Goal: Task Accomplishment & Management: Complete application form

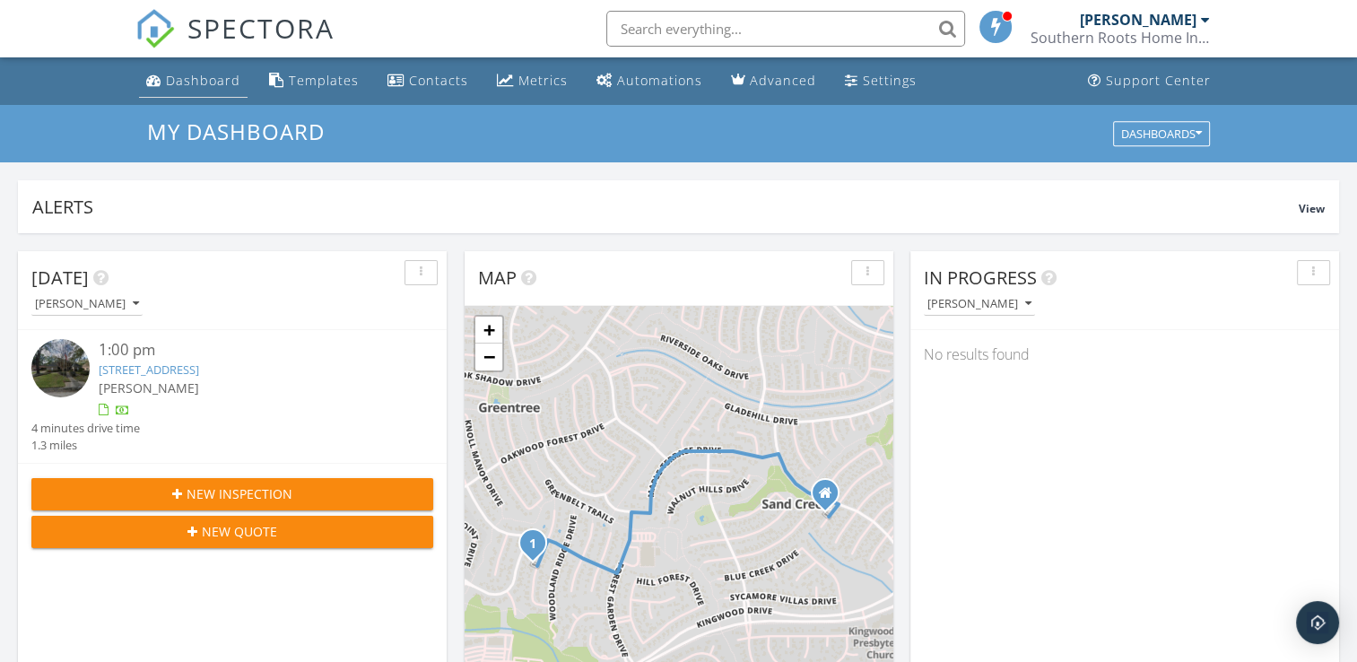
click at [195, 85] on div "Dashboard" at bounding box center [203, 80] width 74 height 17
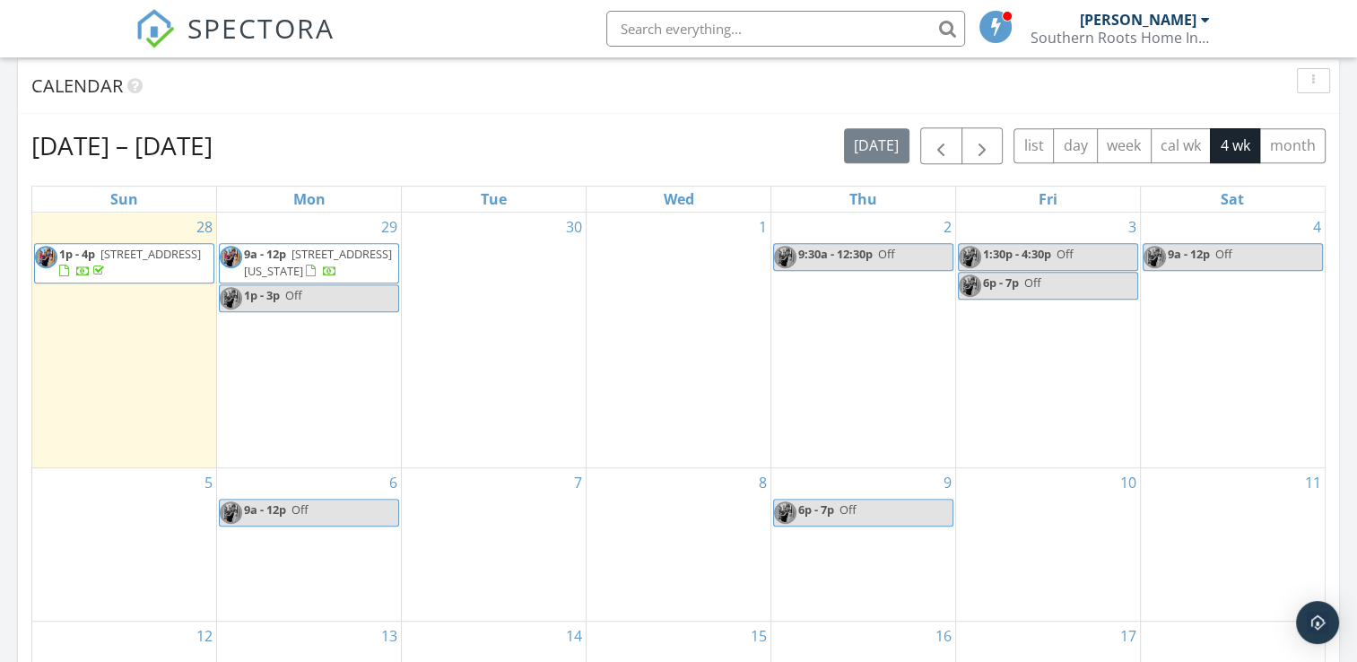
scroll to position [727, 0]
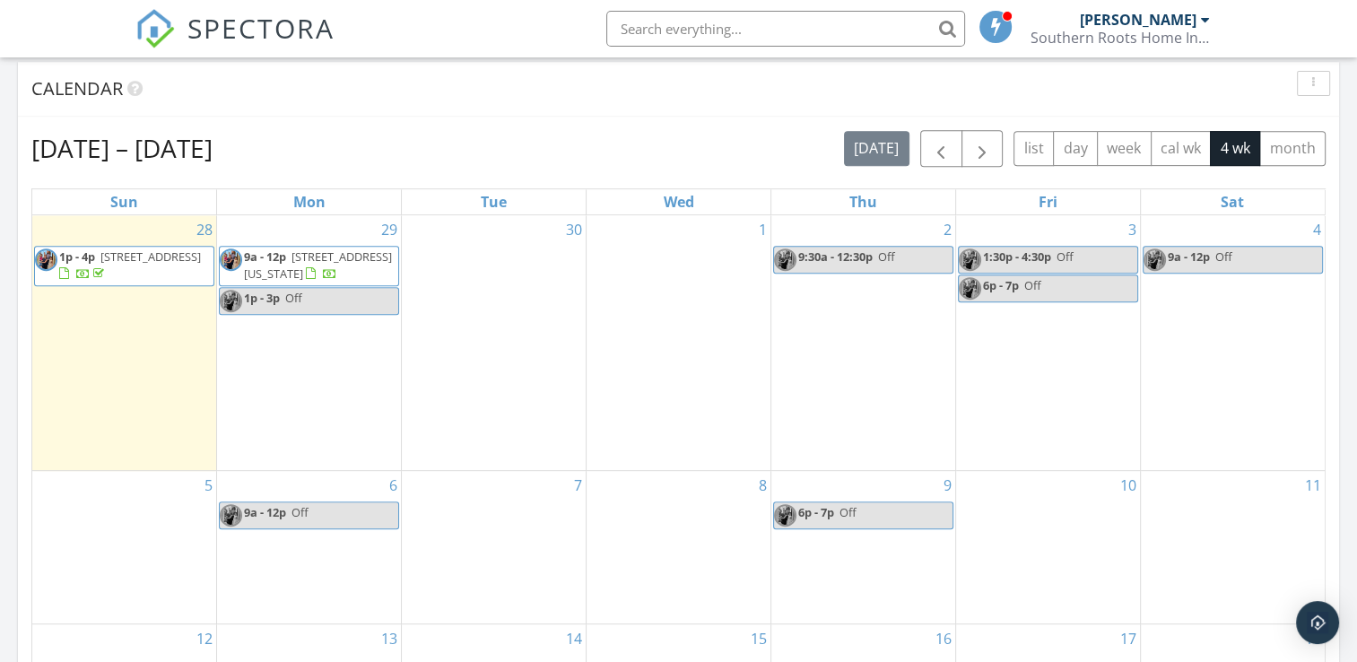
click at [323, 406] on div "29 9a - 12p 11822 California Sister Dr, Humble 77346 1p - 3p Off" at bounding box center [309, 343] width 184 height 256
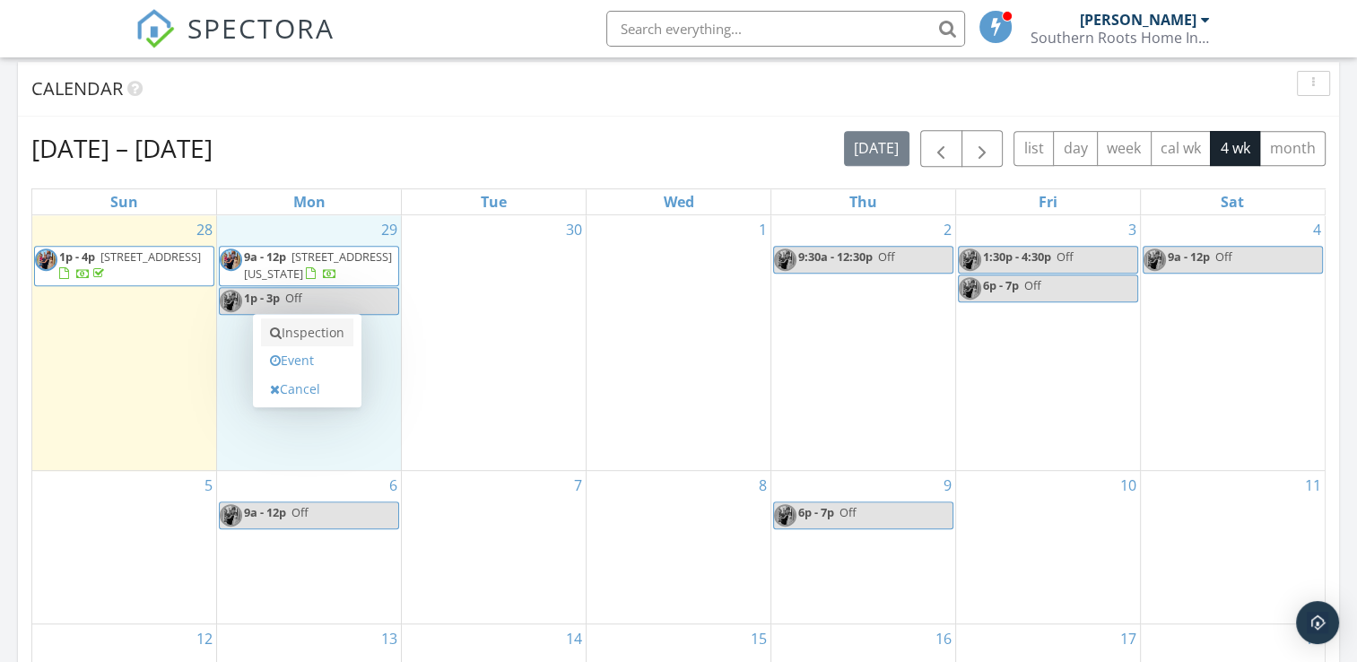
click at [323, 340] on link "Inspection" at bounding box center [307, 332] width 92 height 29
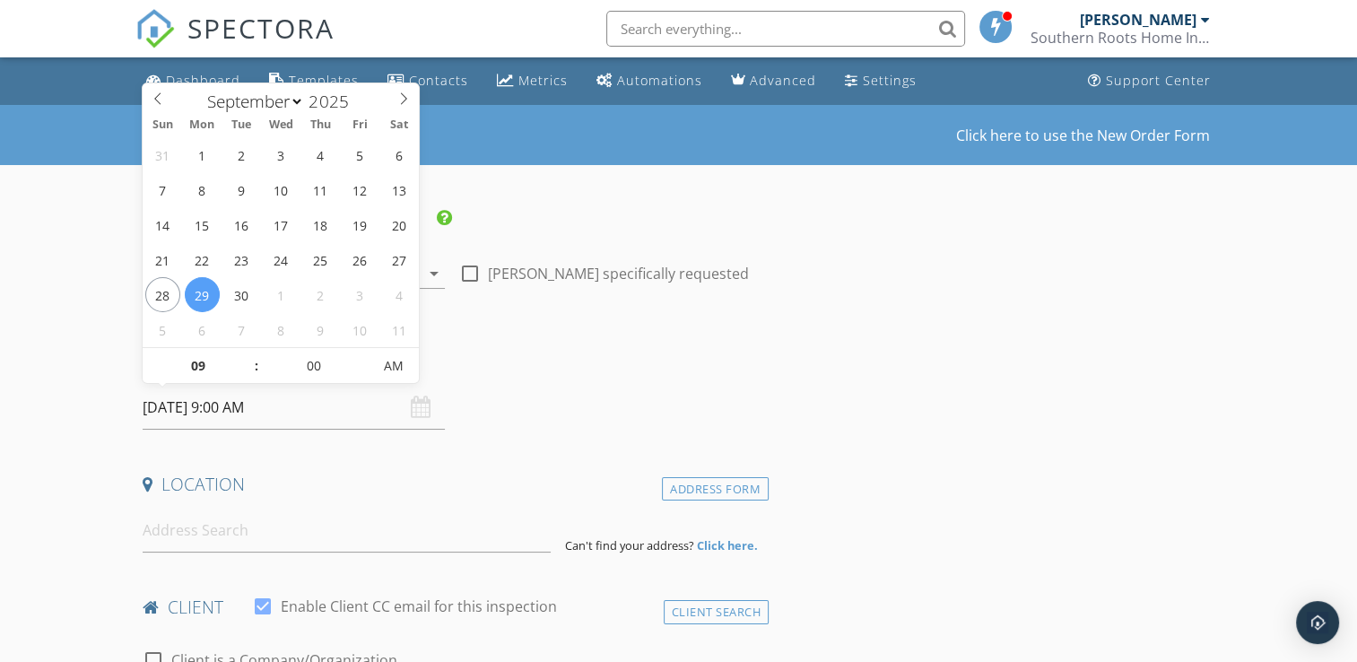
click at [271, 407] on input "09/29/2025 9:00 AM" at bounding box center [294, 408] width 302 height 44
type input "10"
type input "09/29/2025 10:00 AM"
click at [248, 363] on span at bounding box center [246, 357] width 13 height 18
type input "11"
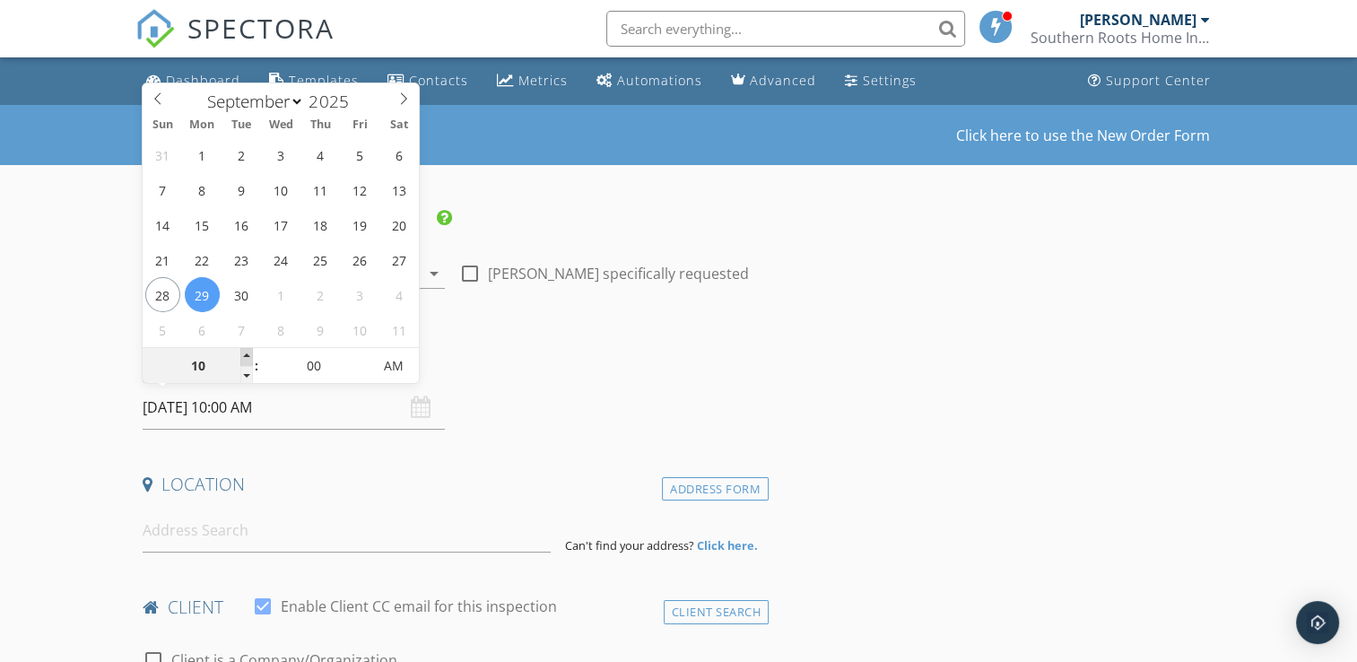
type input "09/29/2025 11:00 AM"
click at [248, 363] on span at bounding box center [246, 357] width 13 height 18
type input "12"
type input "09/29/2025 12:00 PM"
click at [248, 363] on span at bounding box center [246, 357] width 13 height 18
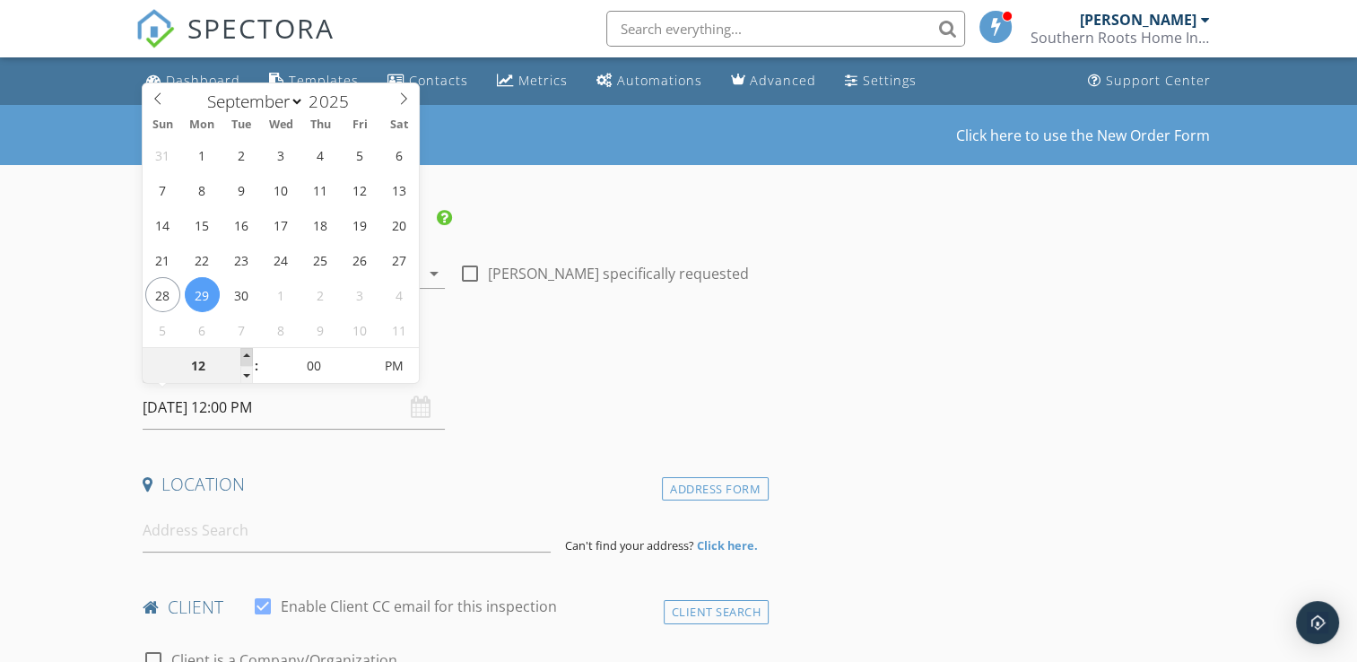
type input "01"
type input "09/29/2025 1:00 PM"
click at [248, 363] on span at bounding box center [246, 357] width 13 height 18
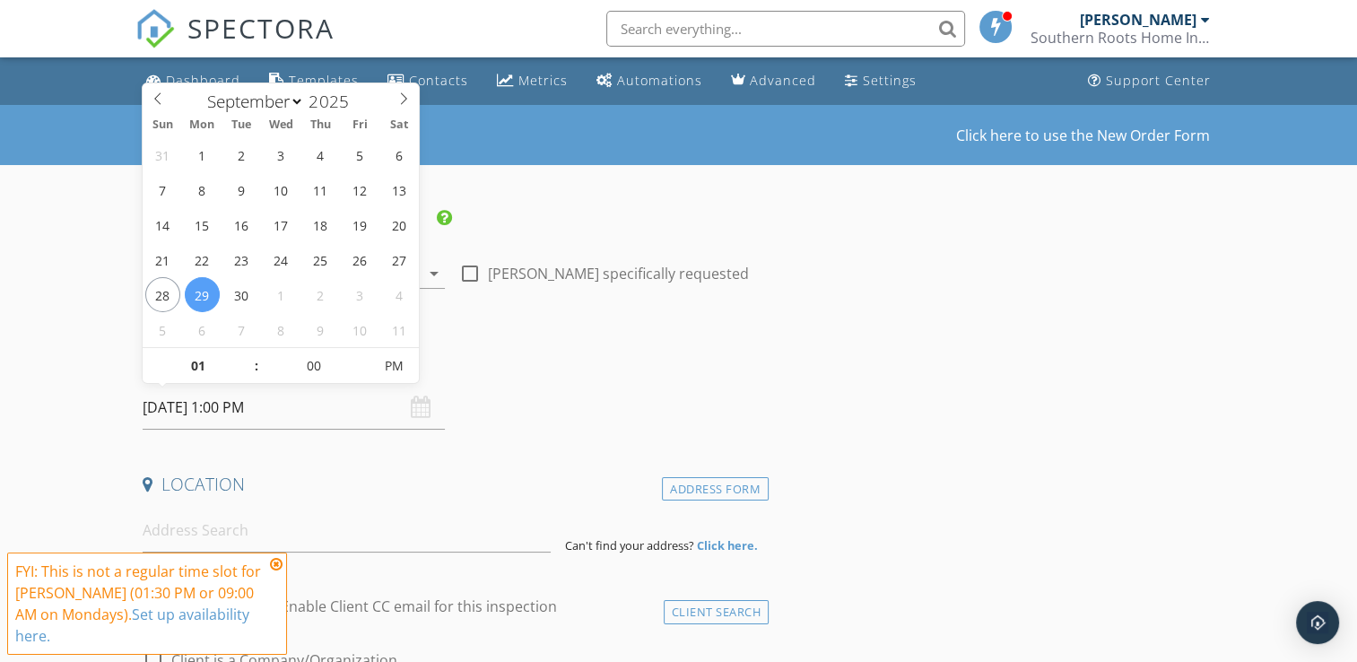
click at [588, 353] on h4 "Date/Time" at bounding box center [452, 361] width 619 height 23
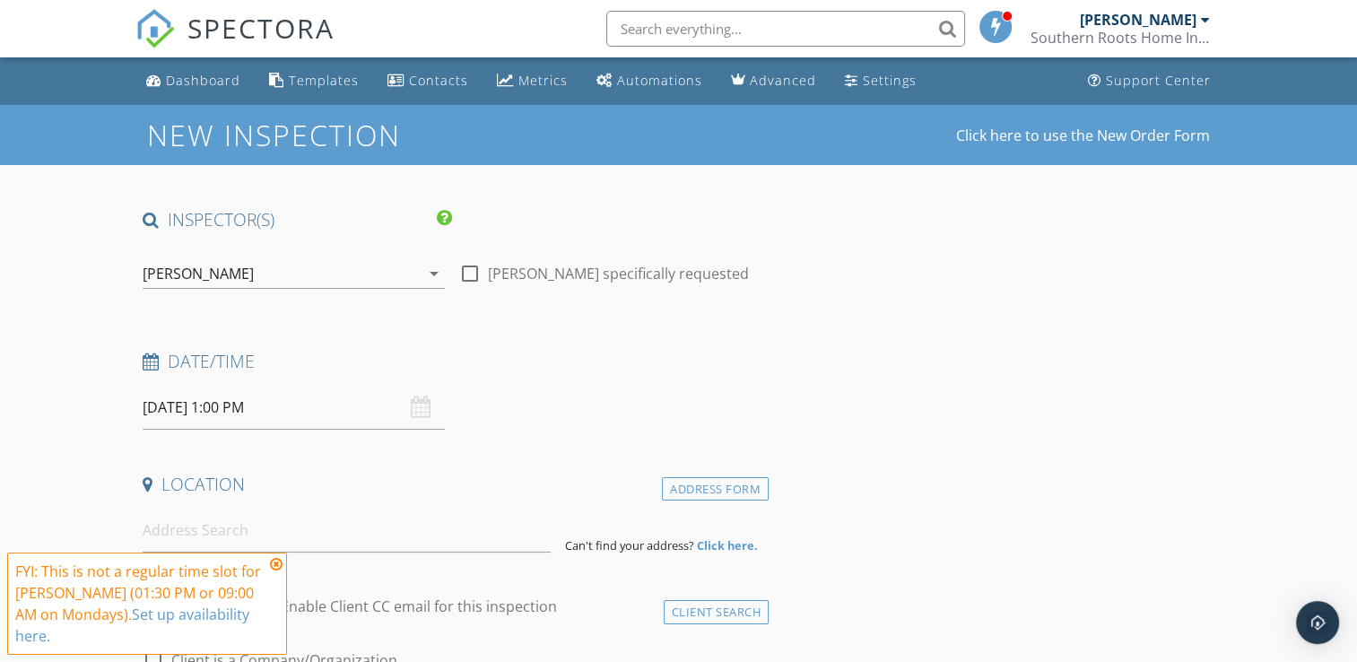
click at [276, 565] on icon at bounding box center [276, 564] width 13 height 14
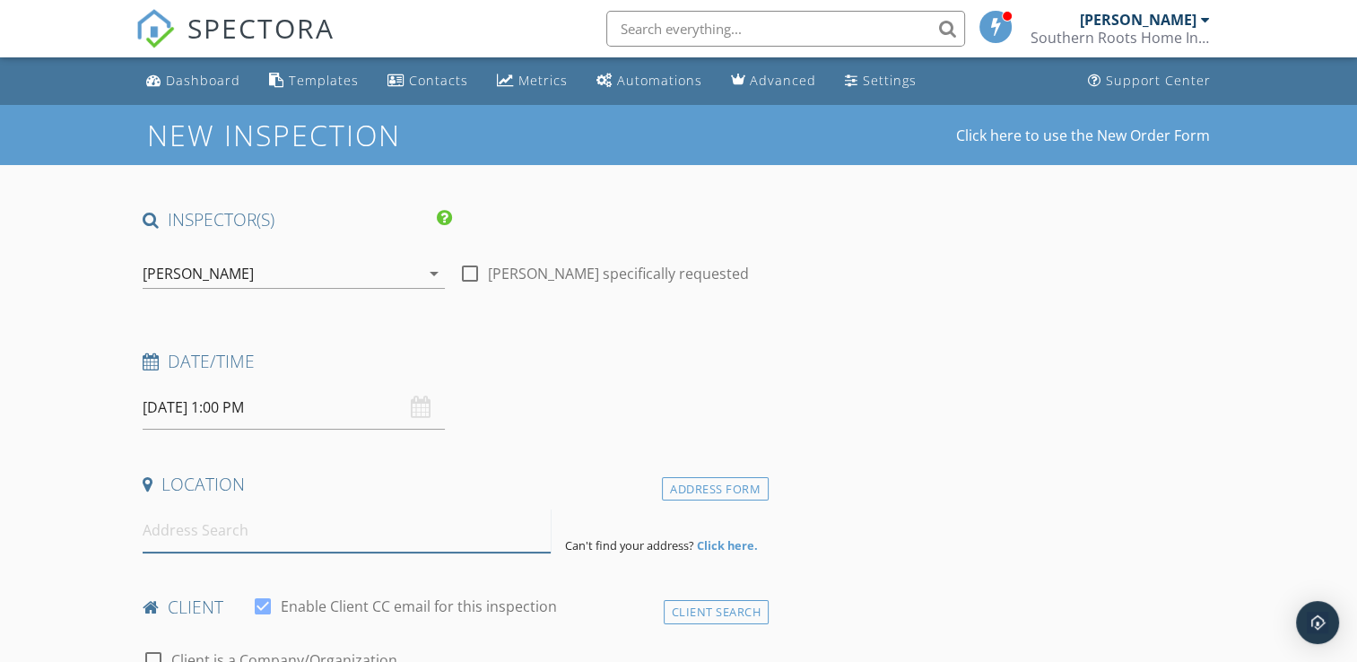
click at [330, 508] on input at bounding box center [347, 530] width 408 height 44
click at [333, 526] on input "751" at bounding box center [347, 530] width 408 height 44
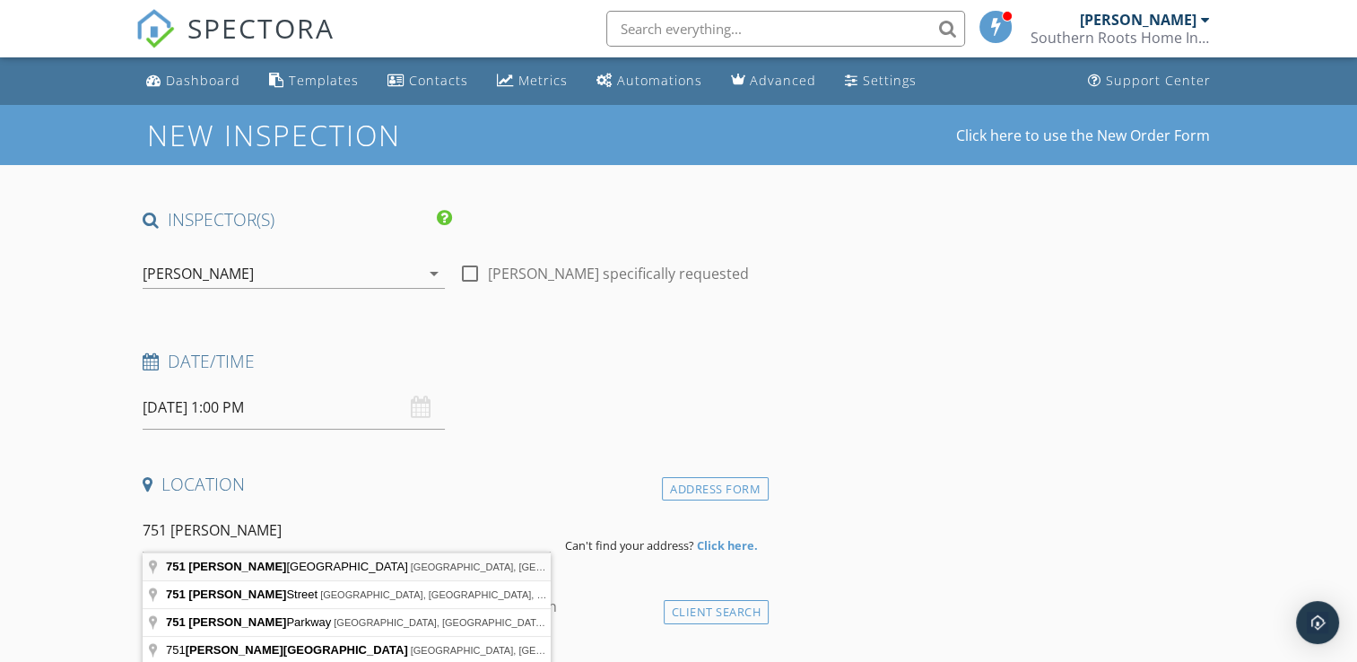
type input "751 Terryhollow Street, Channelview, TX, USA"
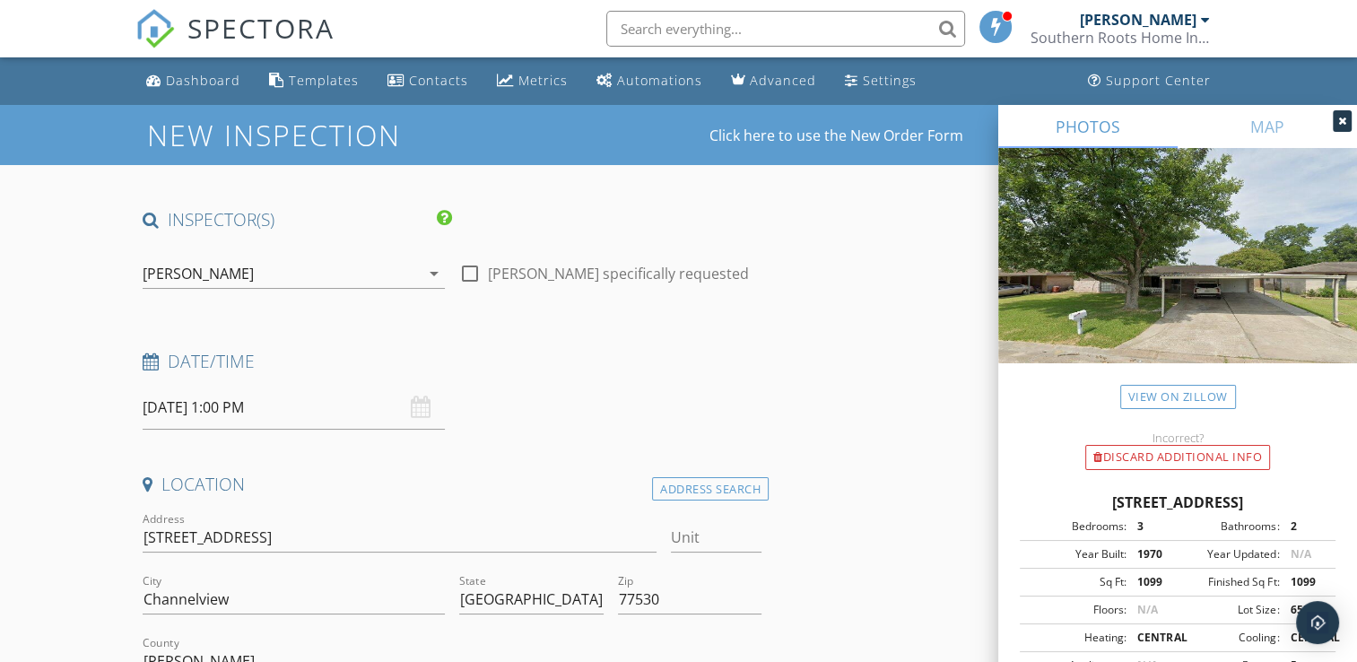
click at [1337, 114] on div at bounding box center [1342, 121] width 19 height 22
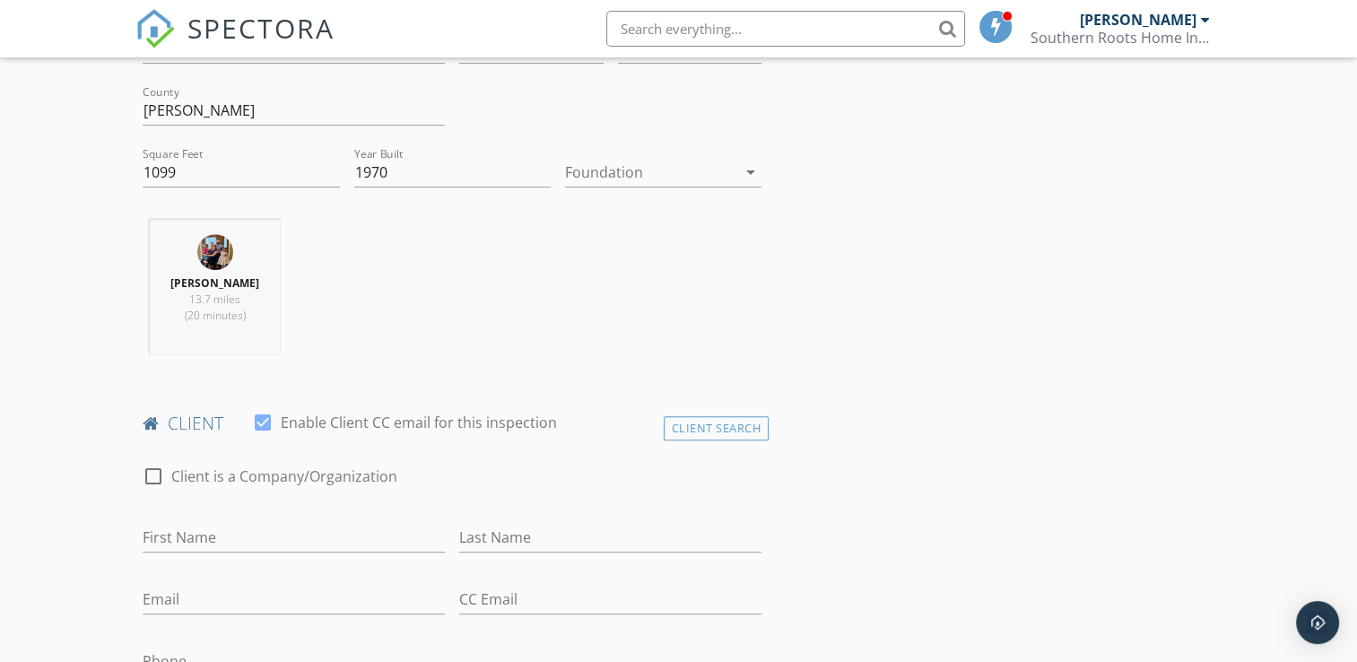
scroll to position [535, 0]
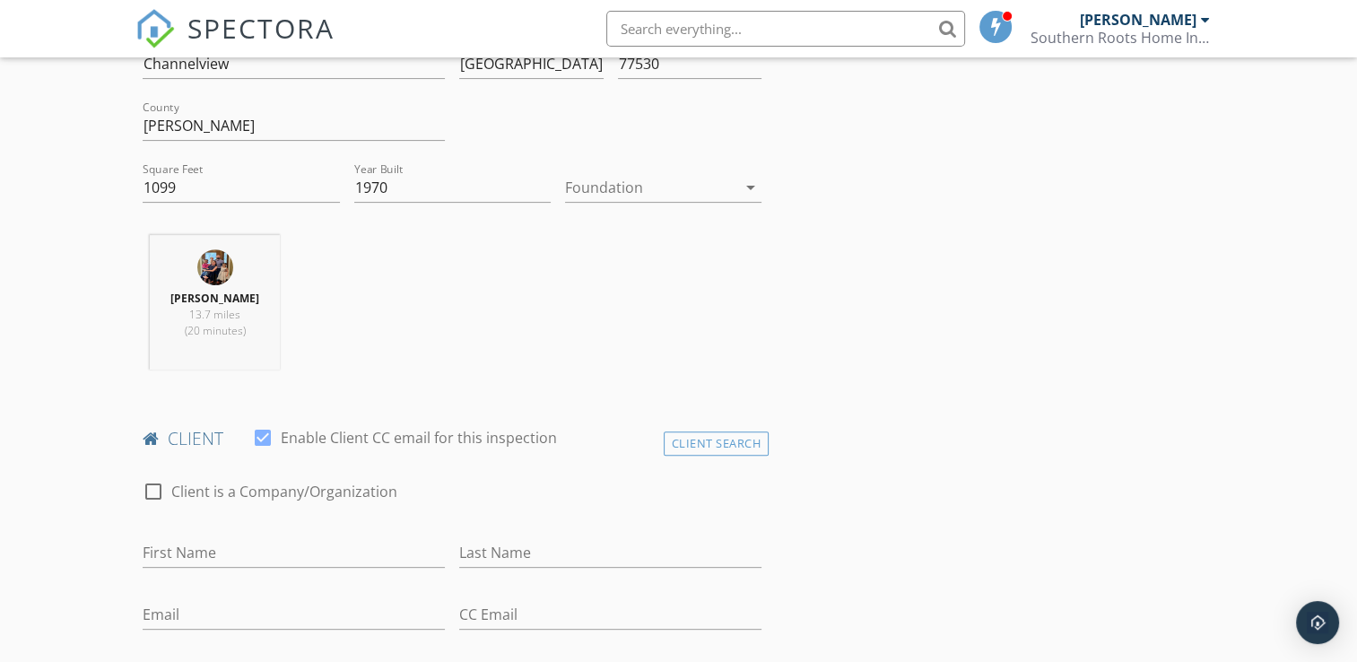
click at [713, 190] on div at bounding box center [650, 187] width 171 height 29
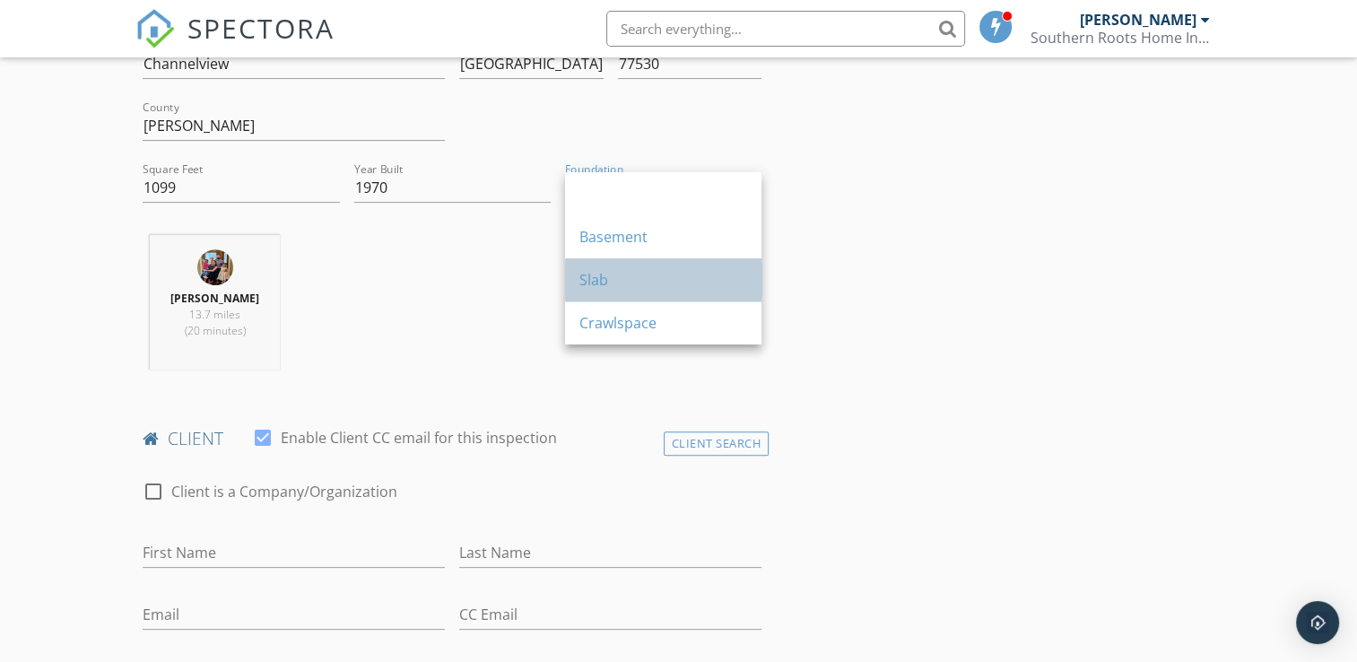
click at [657, 292] on div "Slab" at bounding box center [663, 279] width 168 height 43
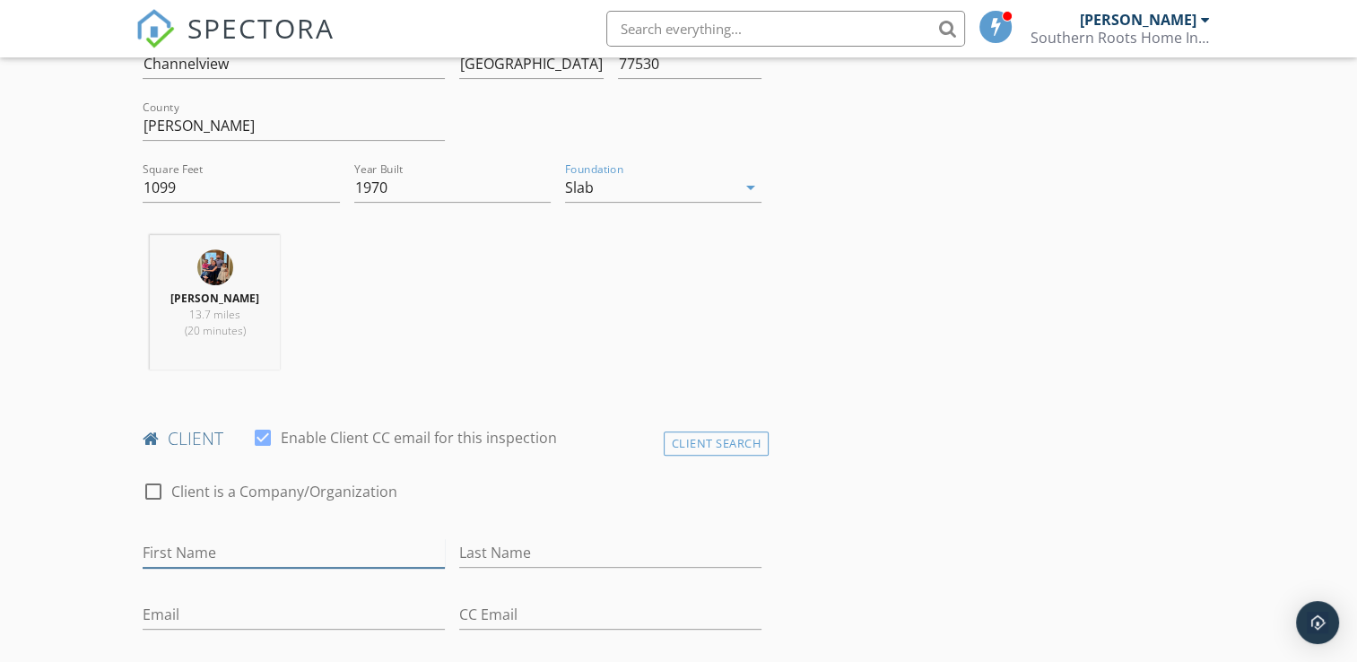
click at [296, 550] on input "First Name" at bounding box center [294, 553] width 302 height 30
click at [296, 550] on input "K" at bounding box center [294, 553] width 302 height 30
type input "Karla"
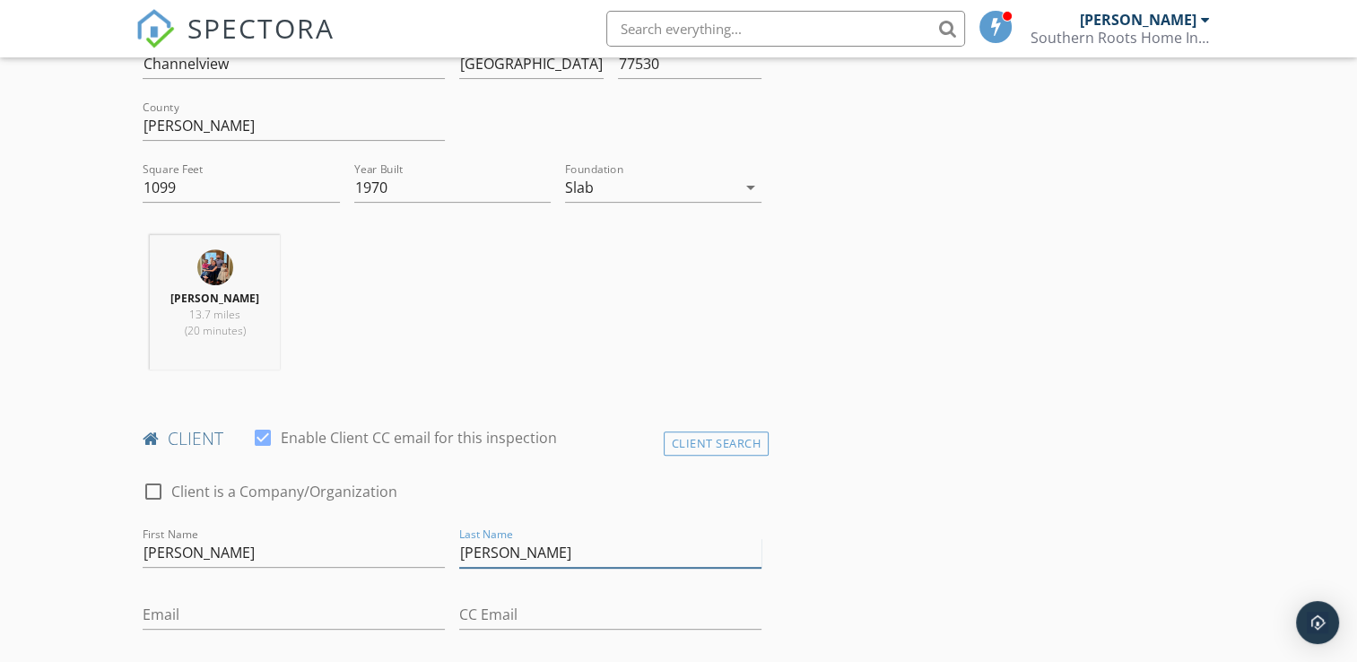
type input "Garcia"
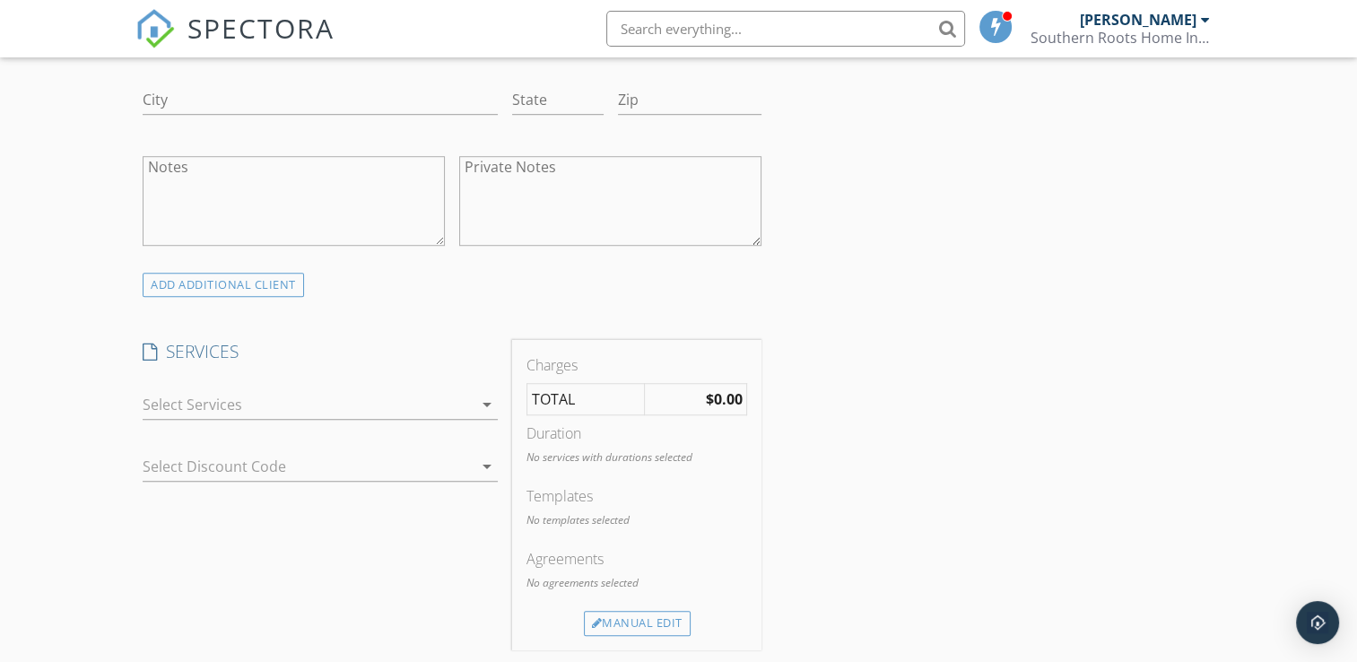
scroll to position [1247, 0]
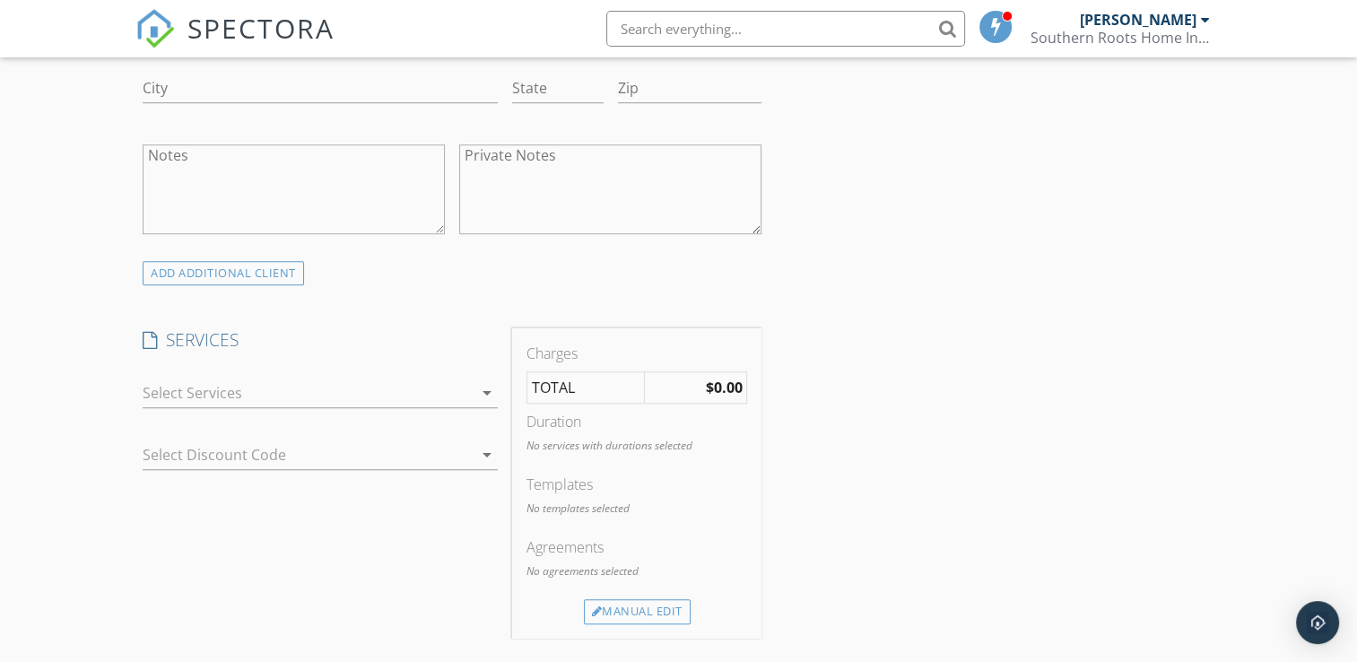
type input "karlaagarcia11@gmail.com"
click at [484, 391] on icon "arrow_drop_down" at bounding box center [487, 393] width 22 height 22
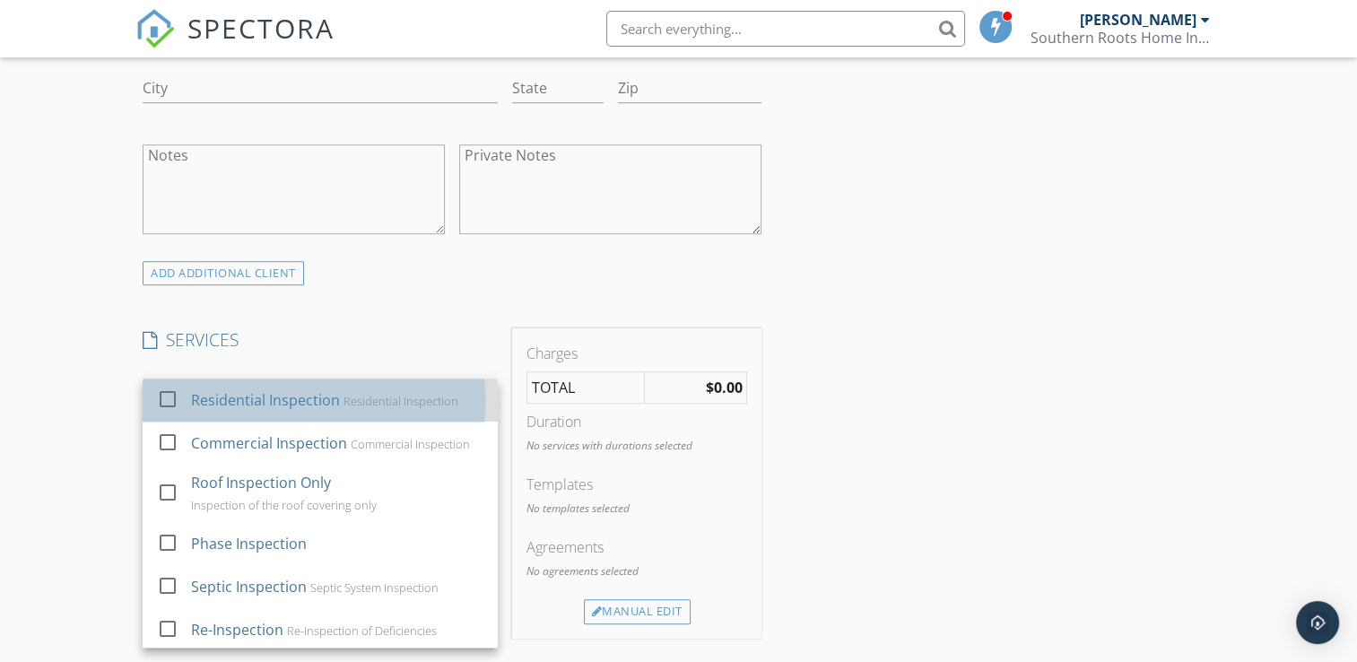
click at [380, 400] on div "Residential Inspection" at bounding box center [401, 401] width 115 height 14
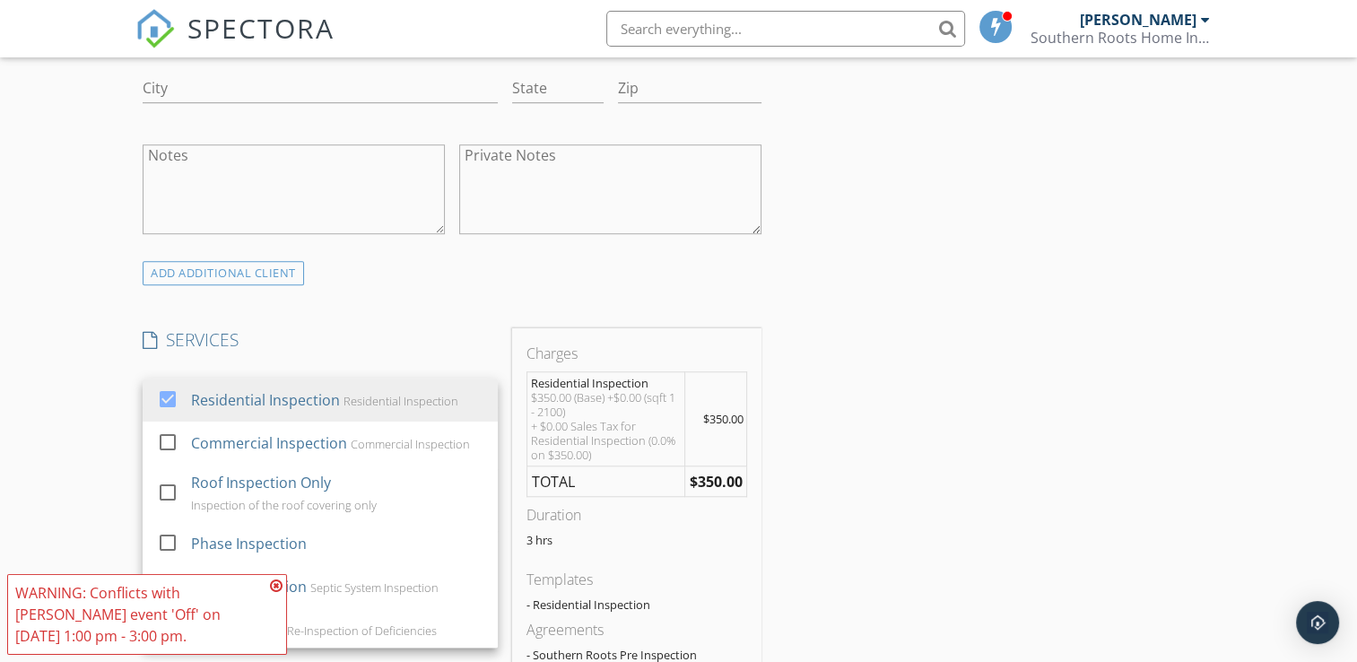
click at [1041, 389] on div "INSPECTOR(S) check_box John Richardson PRIMARY check_box_outline_blank Kristi H…" at bounding box center [677, 489] width 1085 height 3056
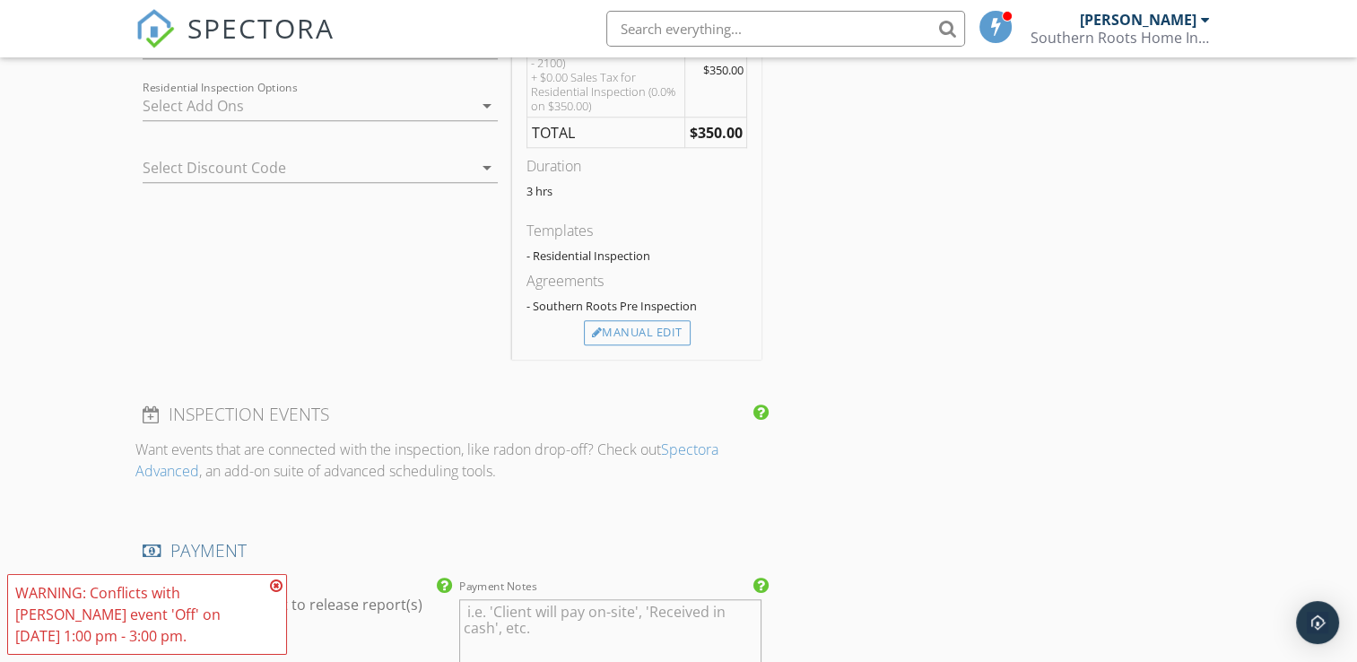
scroll to position [1711, 0]
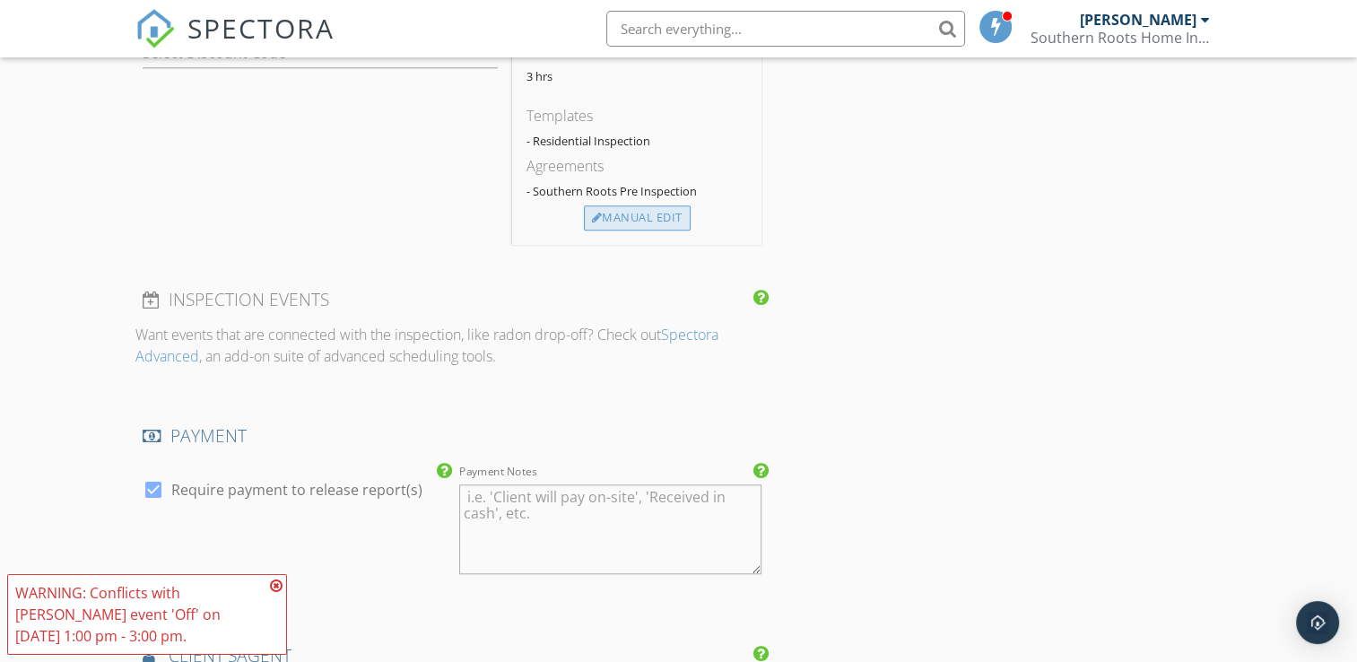
click at [623, 218] on div "Manual Edit" at bounding box center [637, 217] width 107 height 25
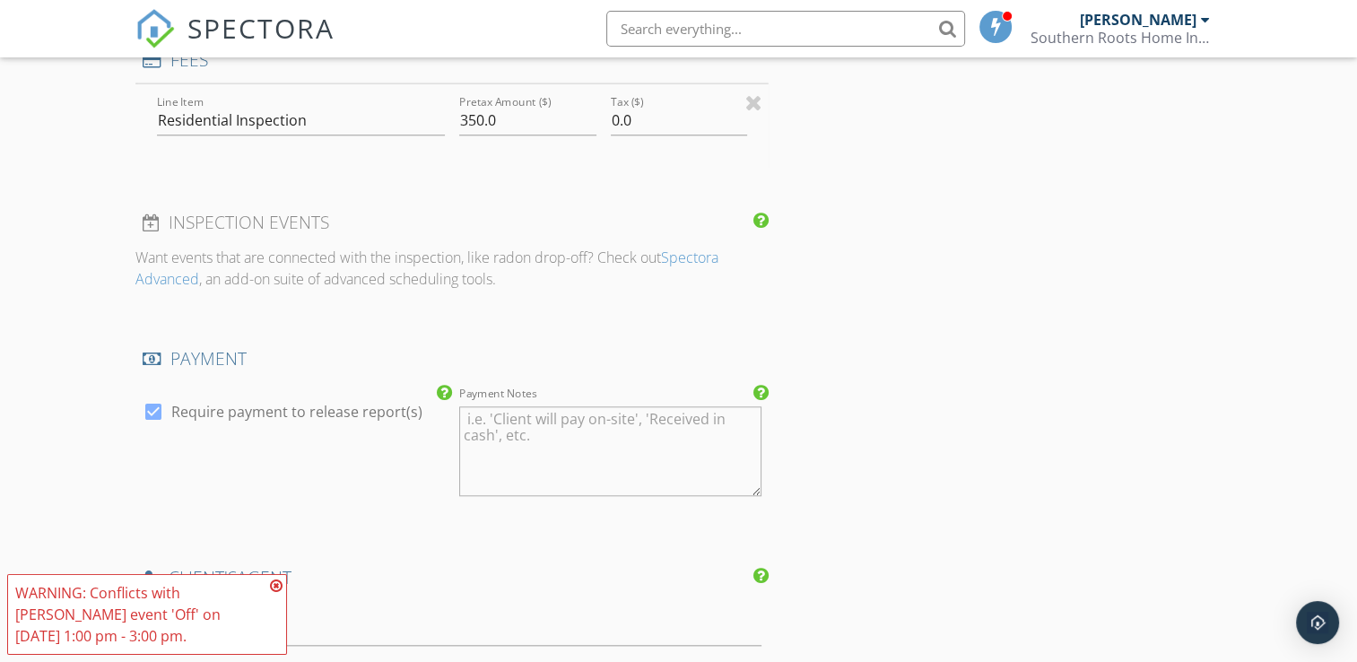
type input "0"
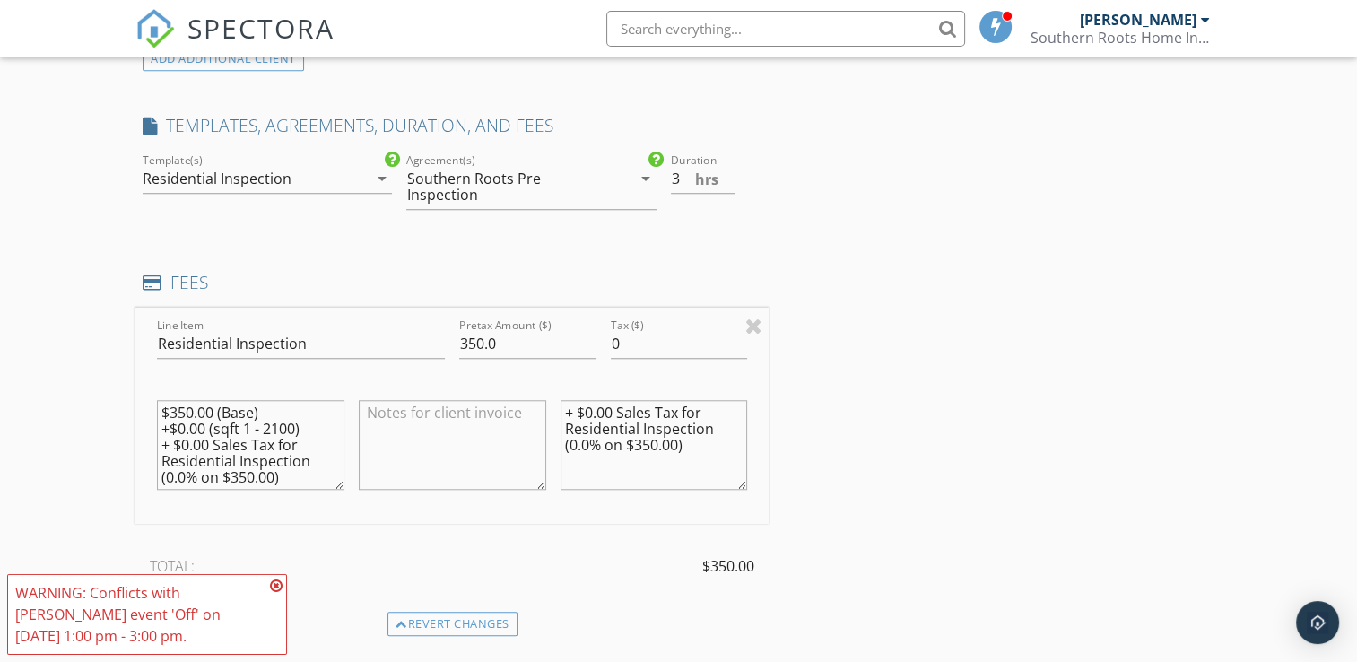
scroll to position [1418, 0]
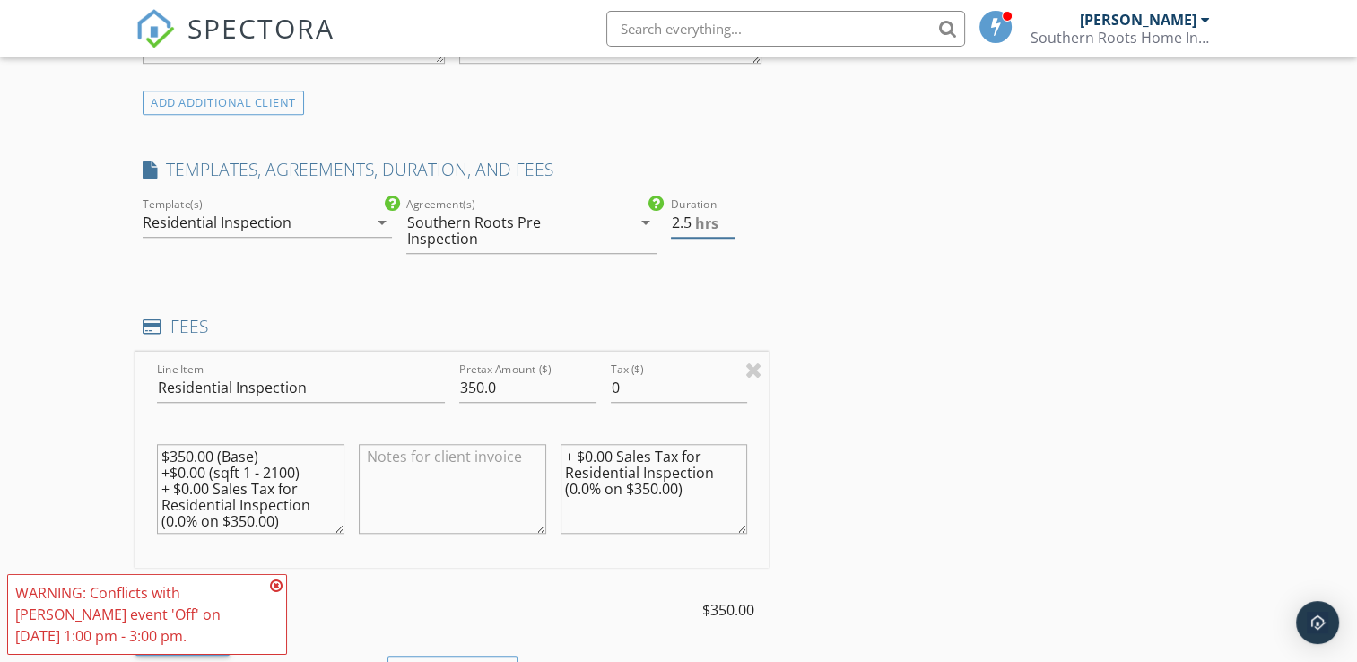
type input "2.5"
click at [726, 227] on input "2.5" at bounding box center [703, 223] width 65 height 30
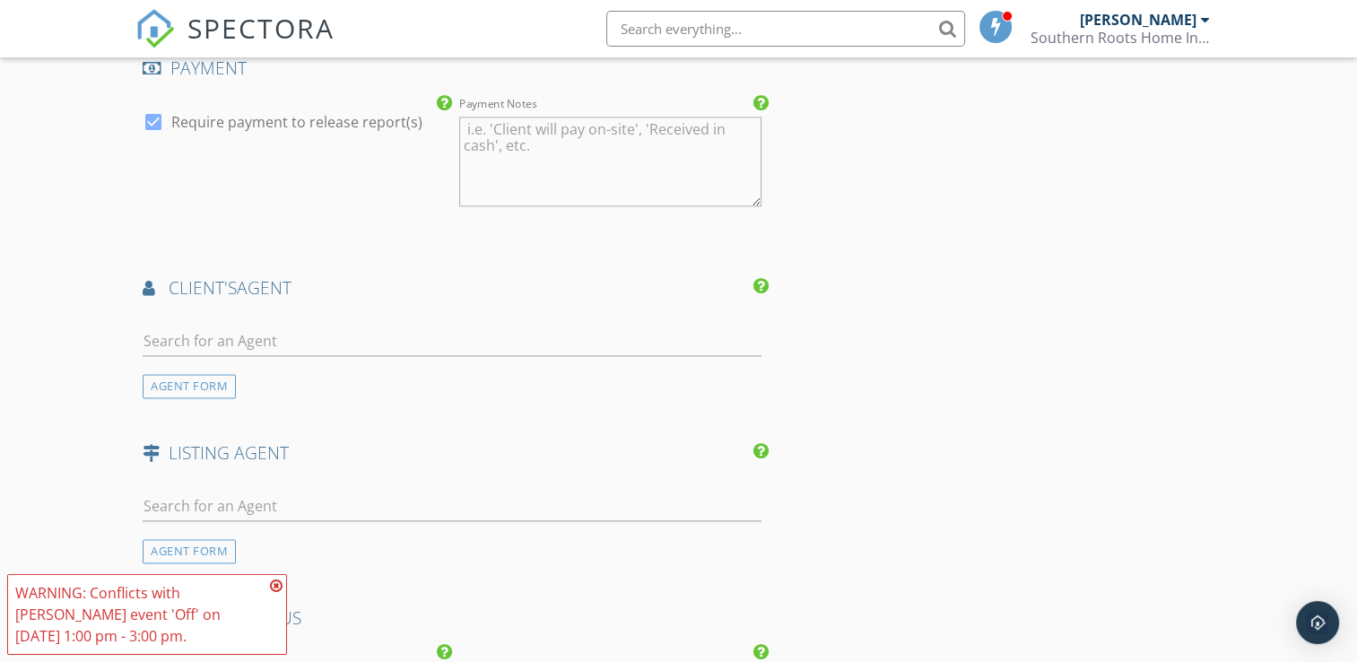
scroll to position [2228, 0]
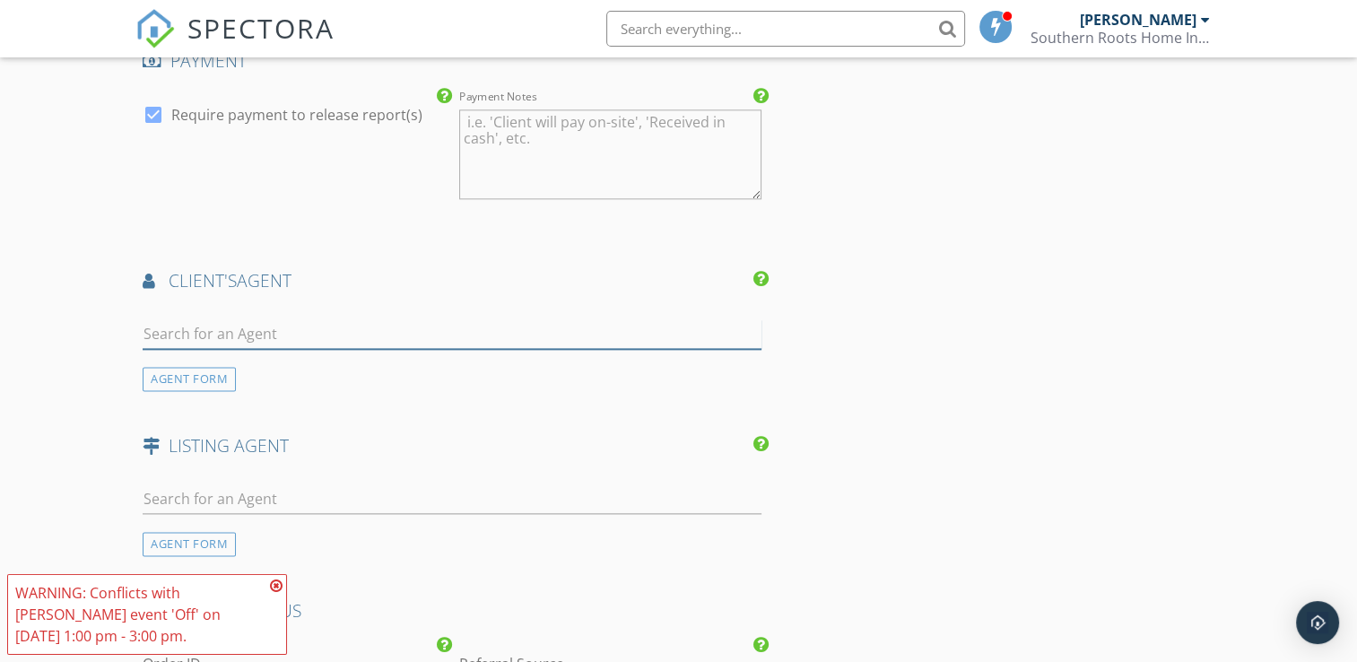
click at [525, 329] on input "text" at bounding box center [452, 334] width 619 height 30
type input "j"
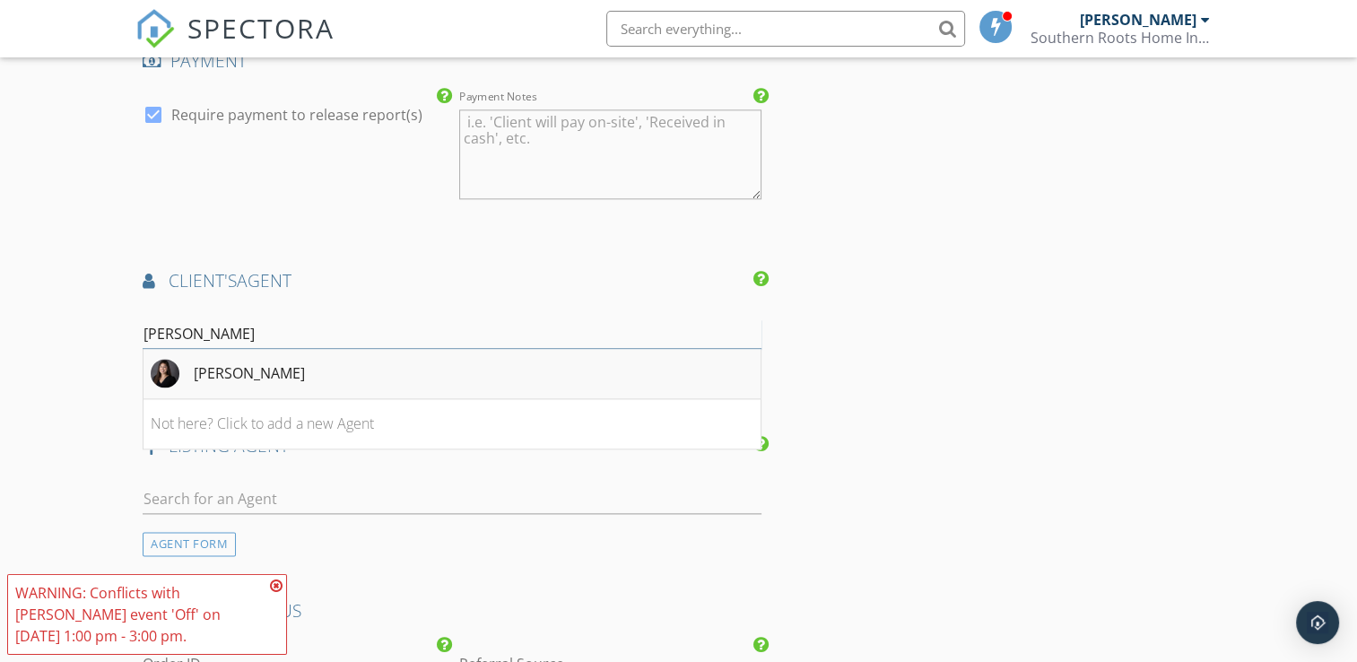
type input "Ivette"
click at [452, 368] on li "Ivette Fuentes" at bounding box center [451, 374] width 617 height 50
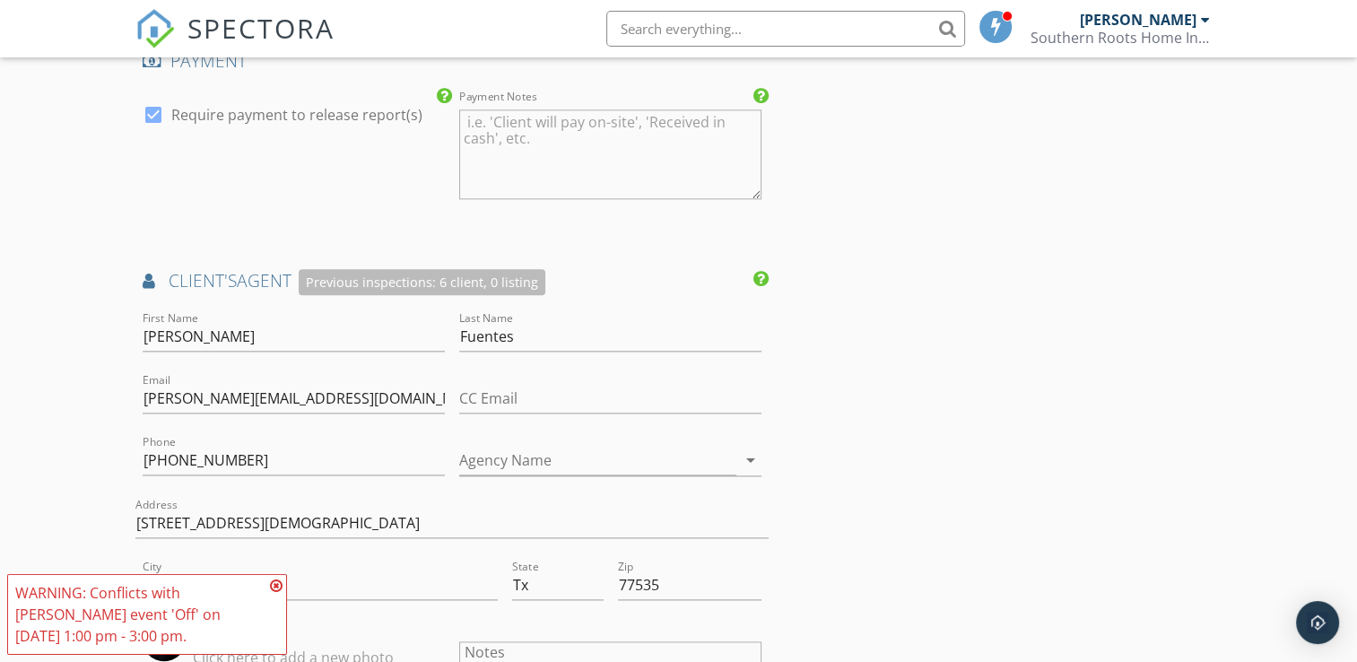
click at [280, 588] on icon at bounding box center [276, 585] width 13 height 14
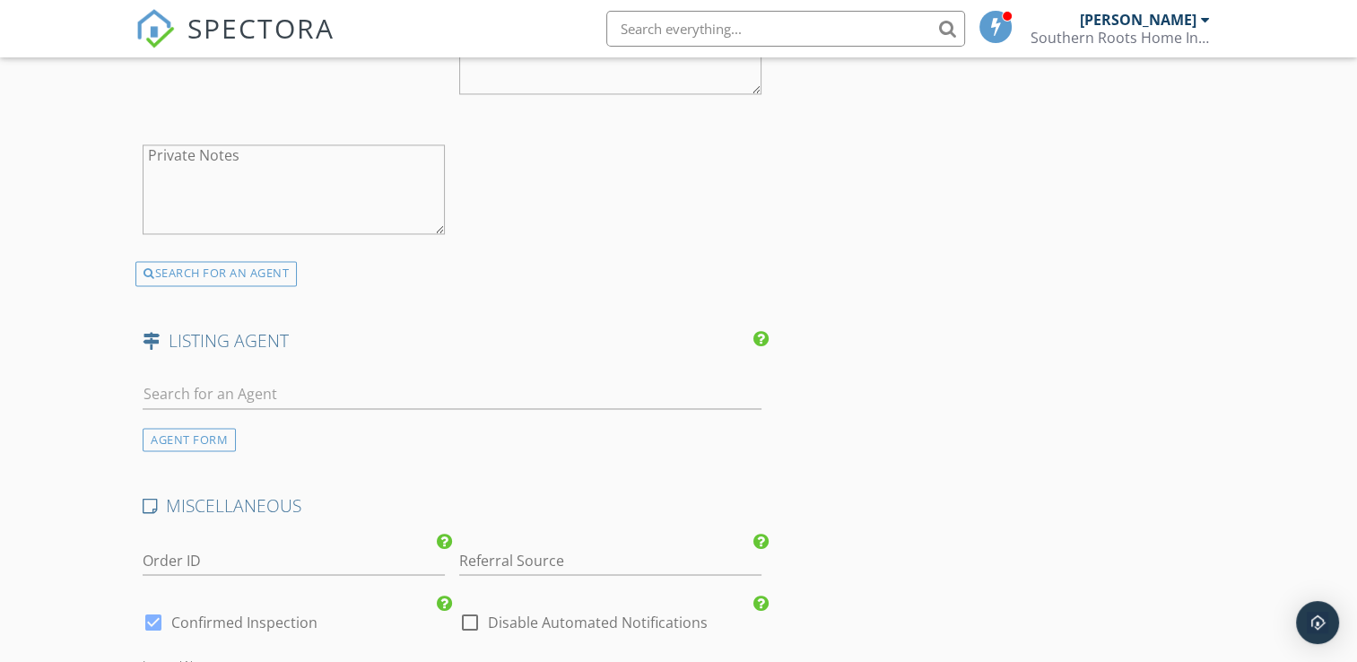
scroll to position [2897, 0]
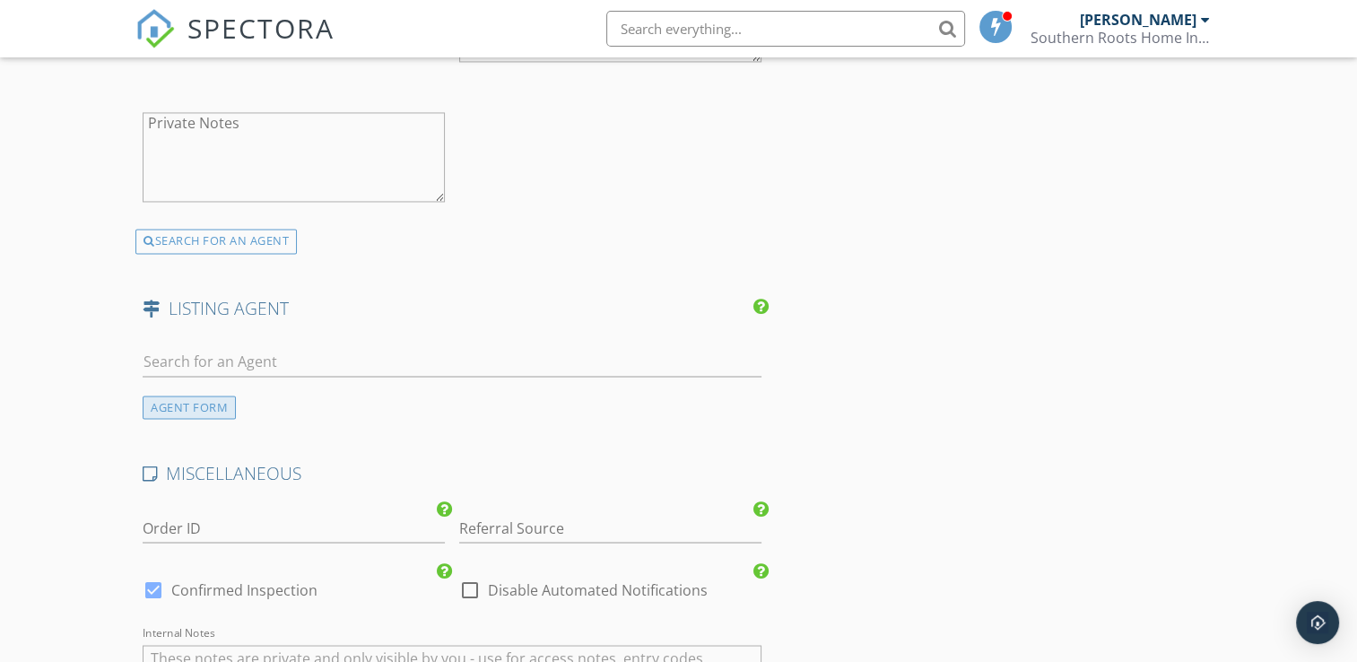
click at [222, 400] on div "AGENT FORM" at bounding box center [189, 407] width 93 height 24
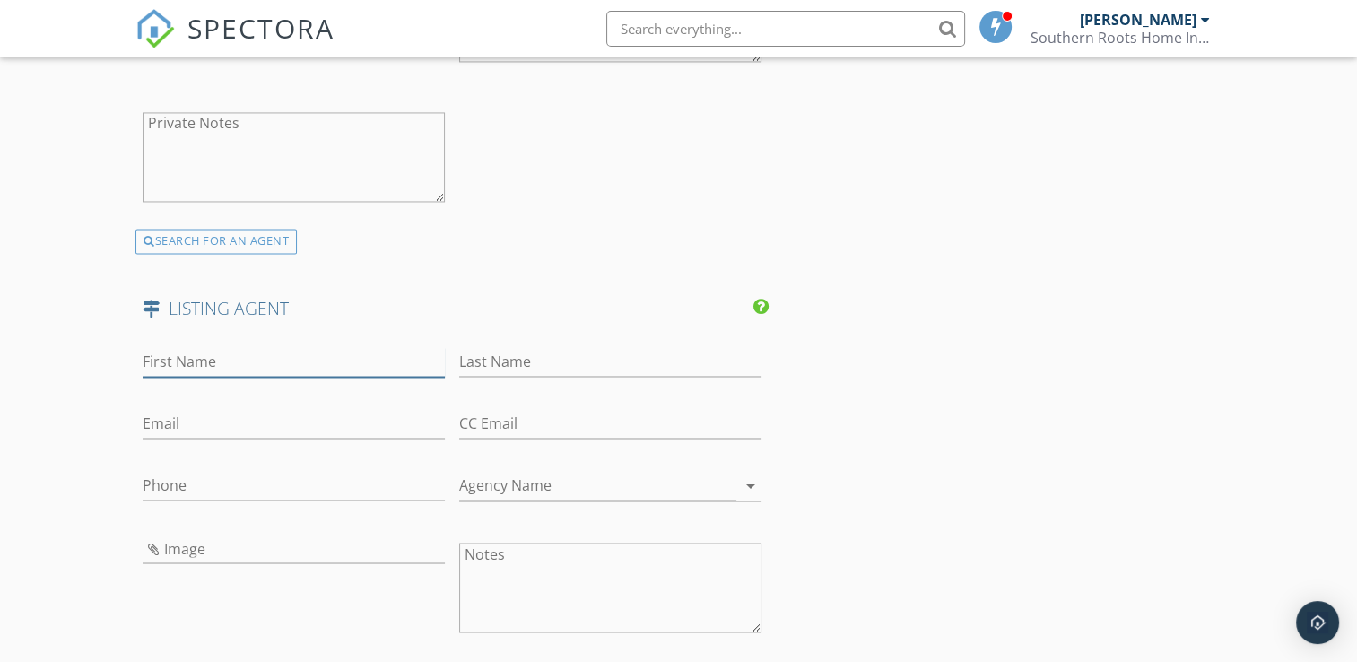
click at [239, 356] on input "First Name" at bounding box center [294, 362] width 302 height 30
click at [239, 356] on input "M" at bounding box center [294, 362] width 302 height 30
type input "Michelle"
type input "Wodland"
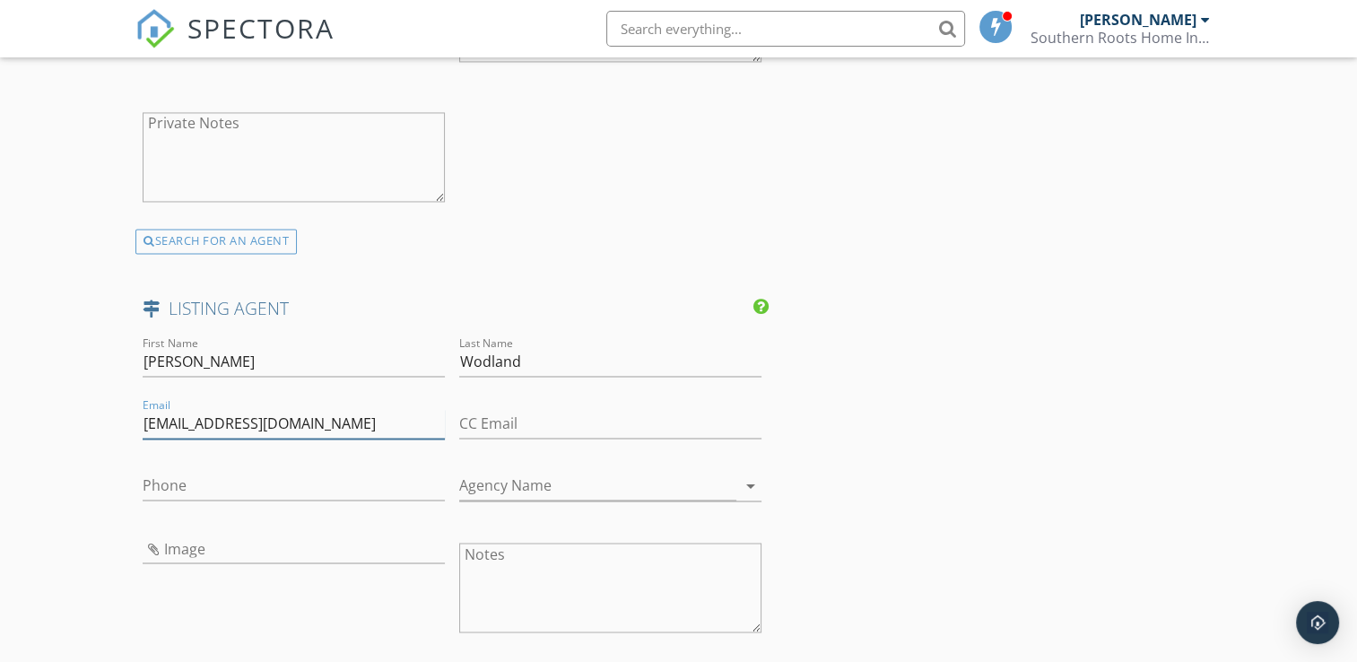
scroll to position [3716, 0]
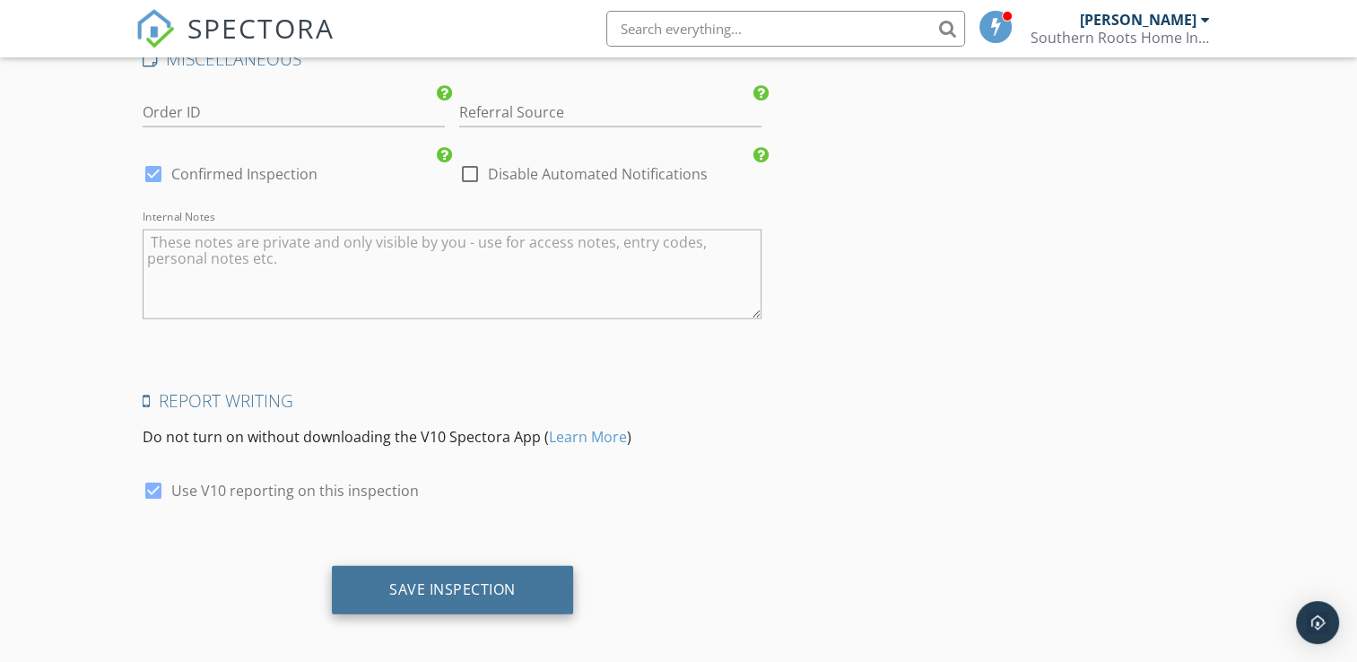
type input "listings@mainstay.io"
click at [477, 587] on div "Save Inspection" at bounding box center [452, 589] width 126 height 18
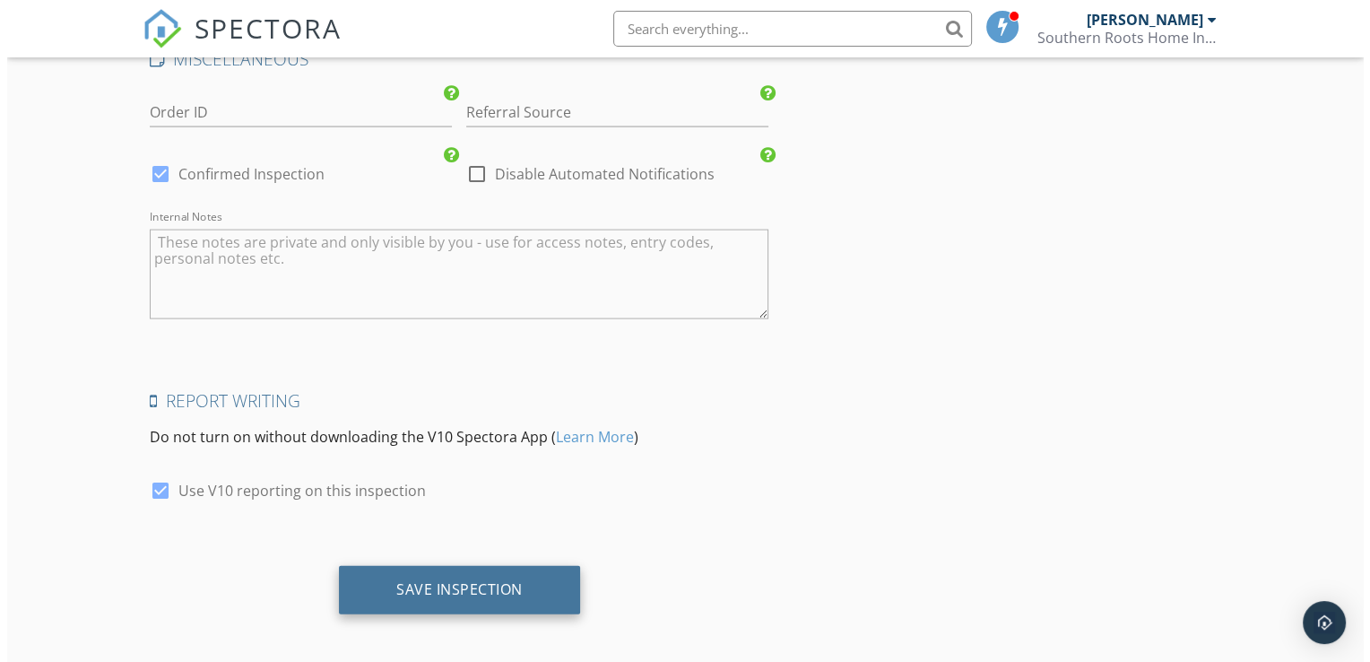
scroll to position [3699, 0]
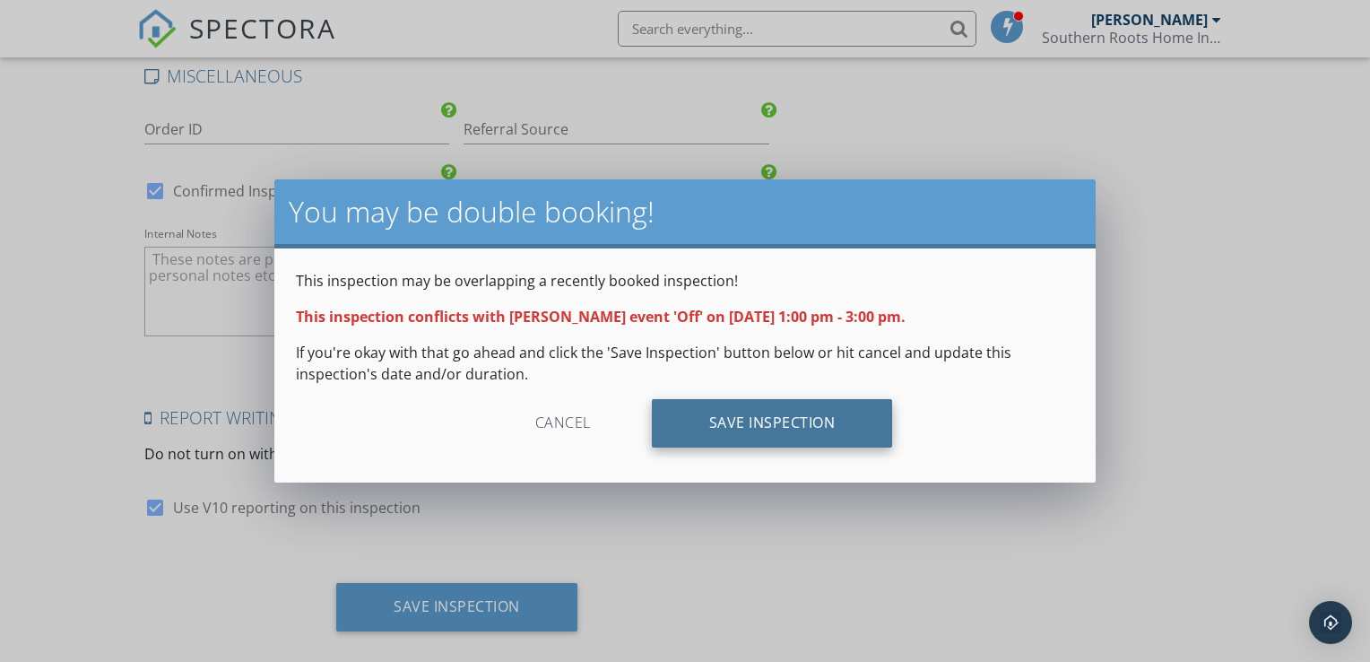
click at [773, 429] on div "Save Inspection" at bounding box center [772, 423] width 241 height 48
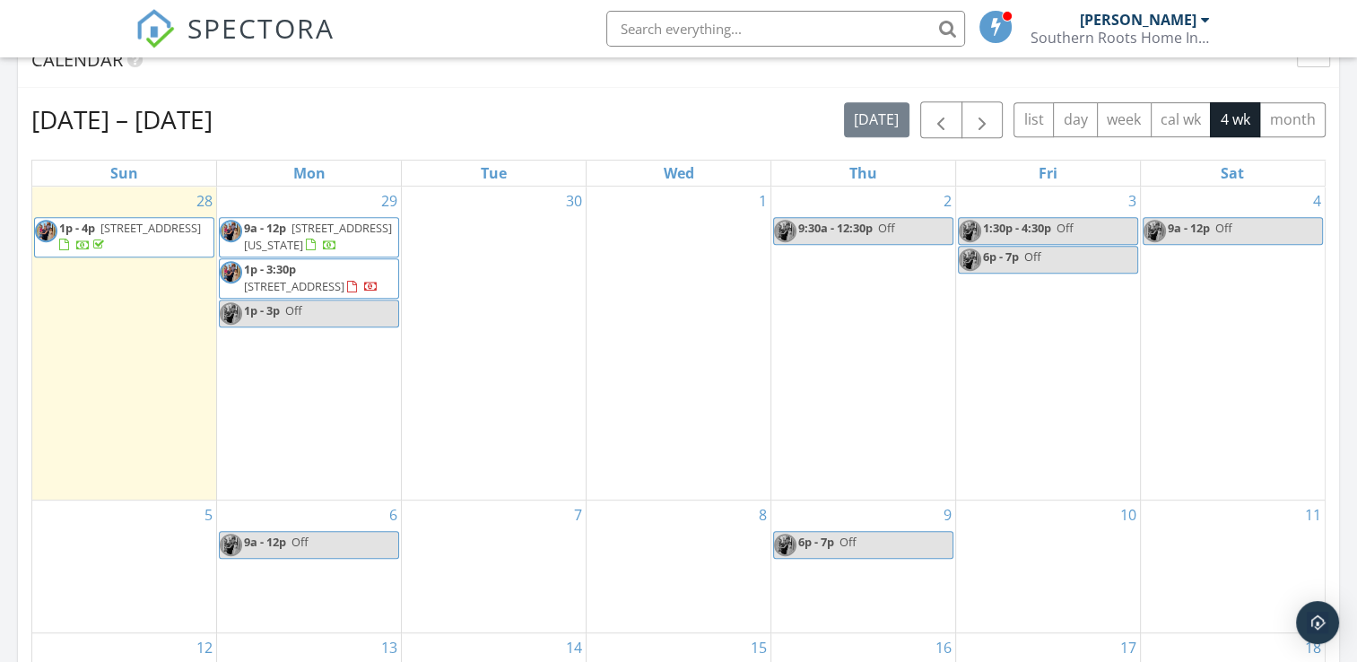
scroll to position [777, 0]
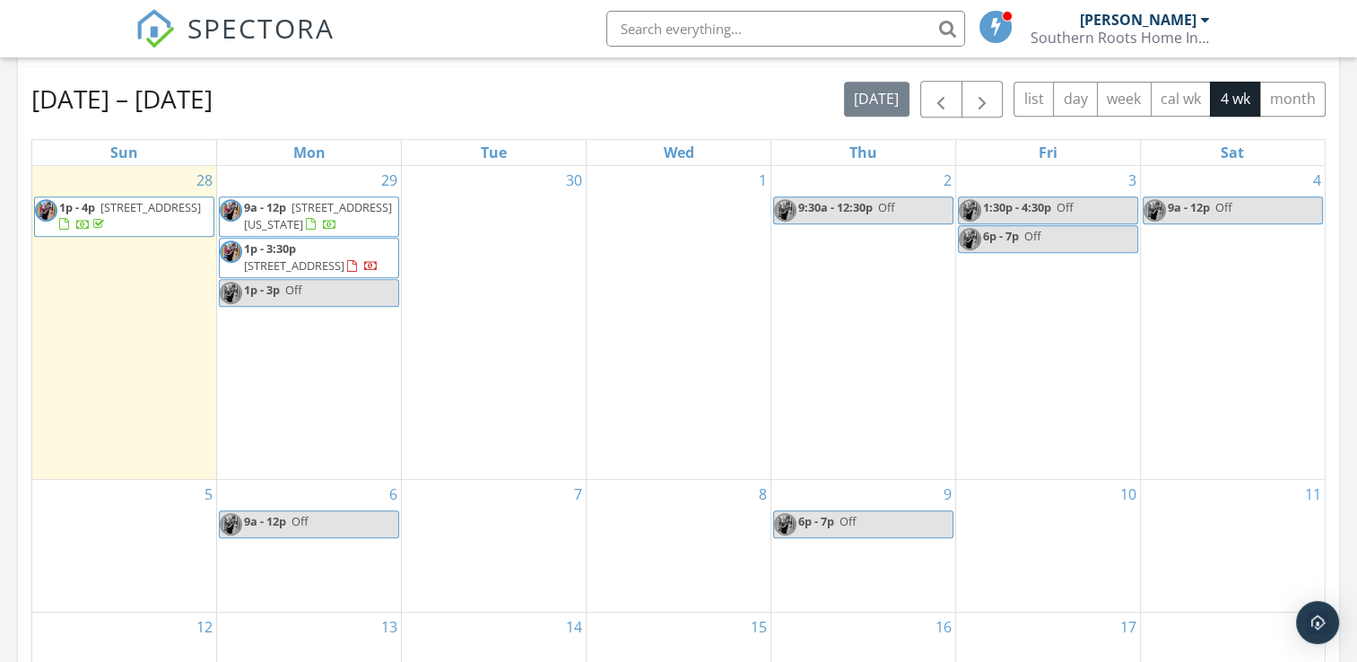
click at [312, 307] on link "1p - 3p Off" at bounding box center [309, 293] width 180 height 28
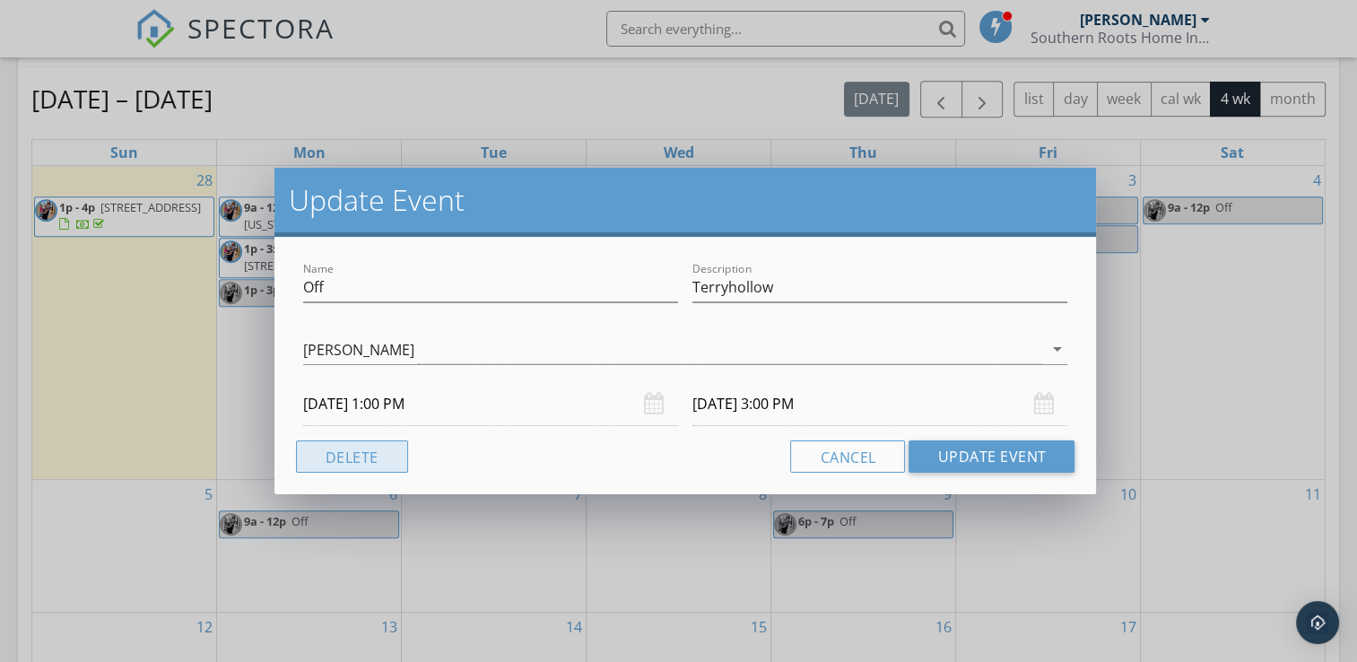
click at [349, 472] on button "Delete" at bounding box center [352, 456] width 112 height 32
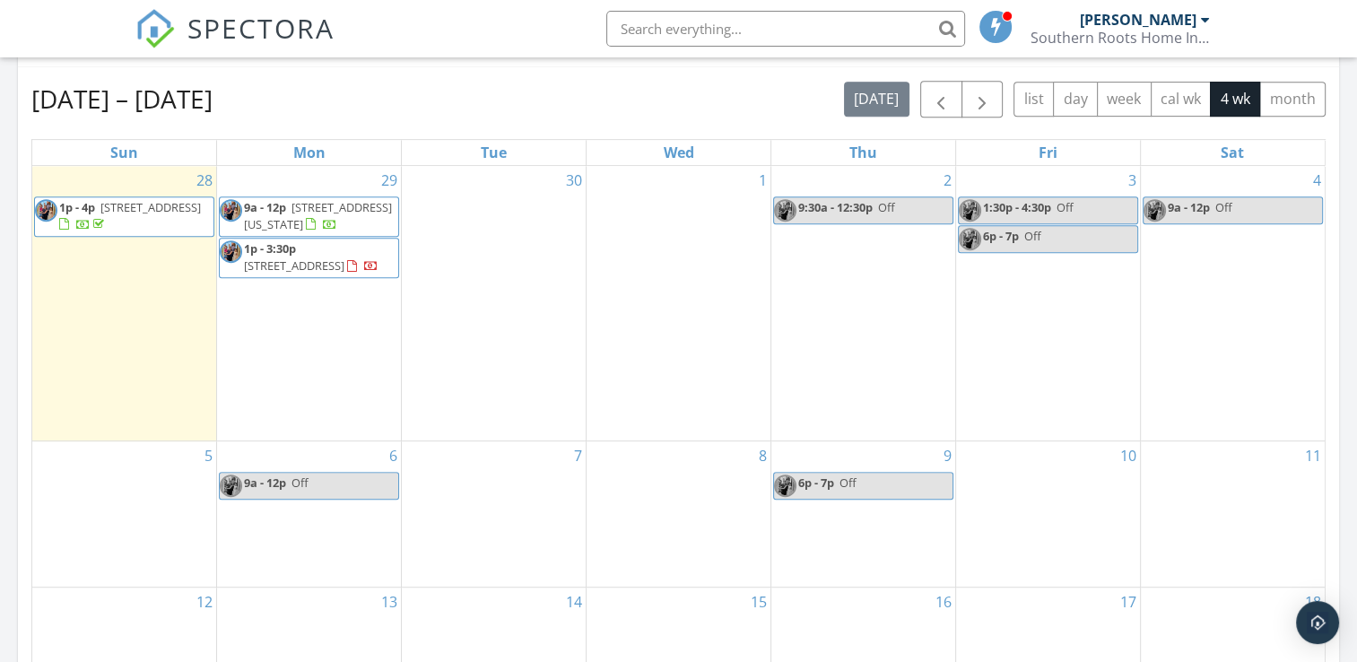
click at [337, 274] on span "[STREET_ADDRESS]" at bounding box center [294, 265] width 100 height 16
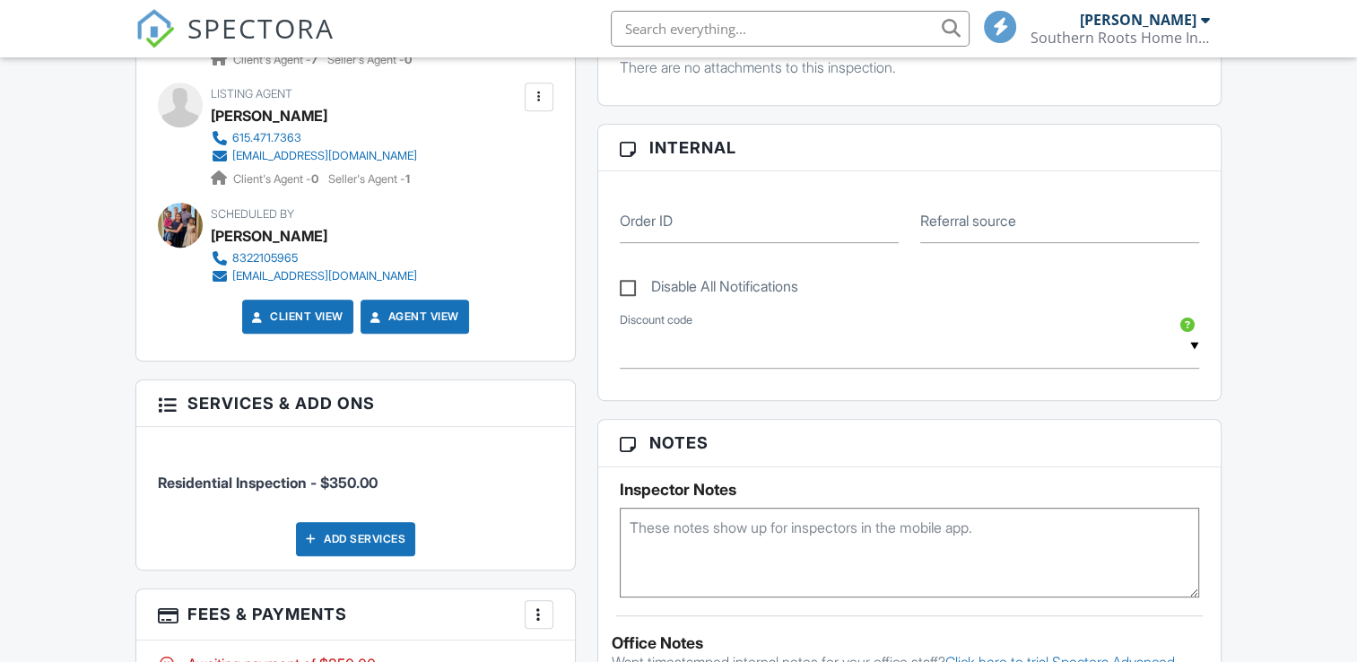
scroll to position [972, 0]
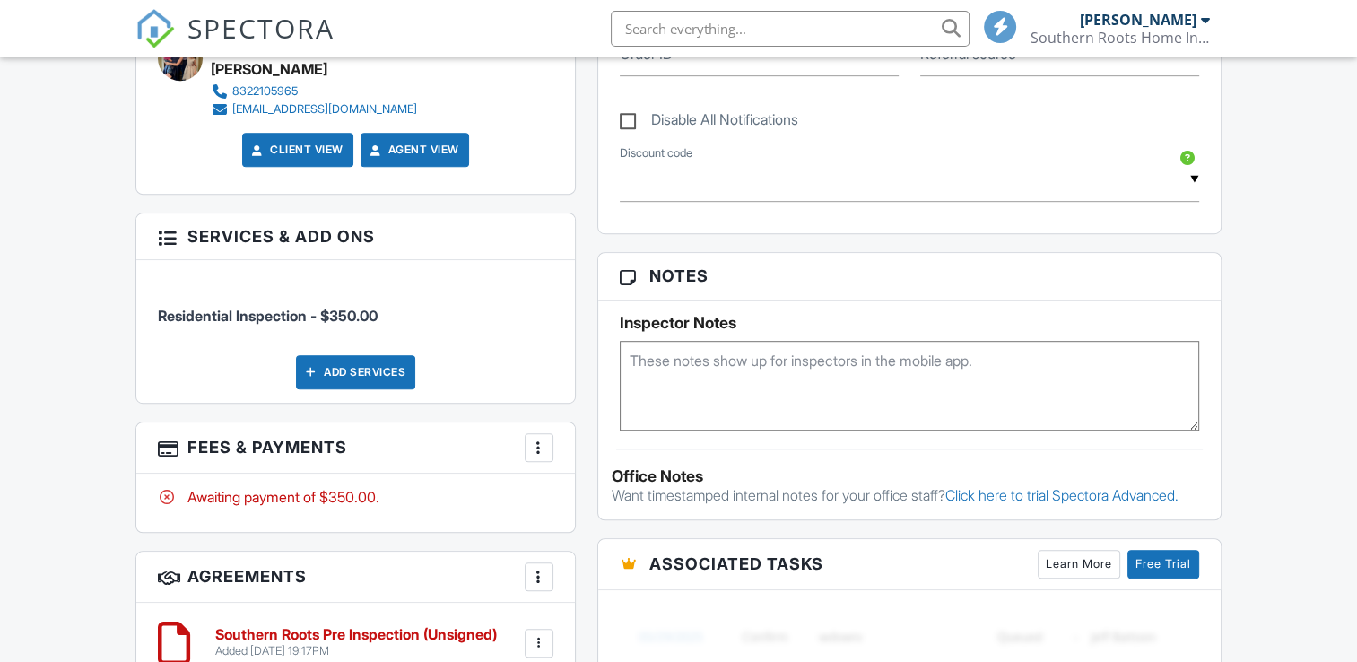
click at [929, 378] on textarea at bounding box center [909, 386] width 579 height 90
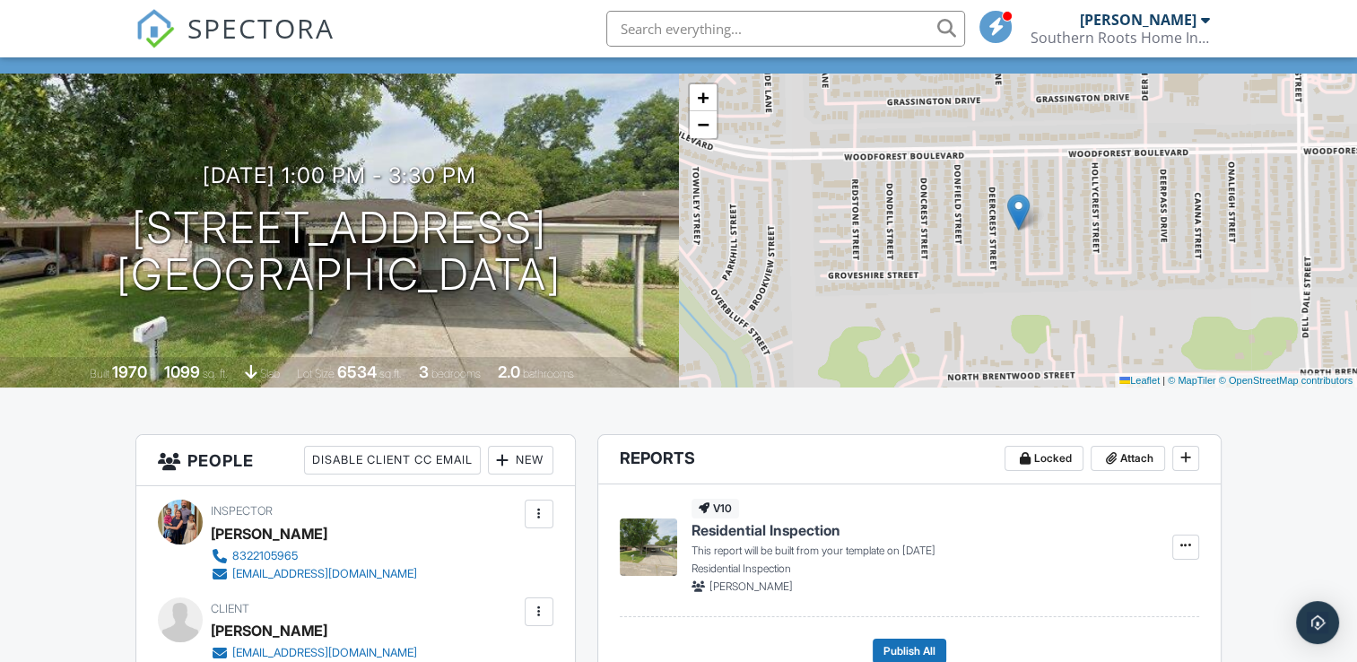
scroll to position [0, 0]
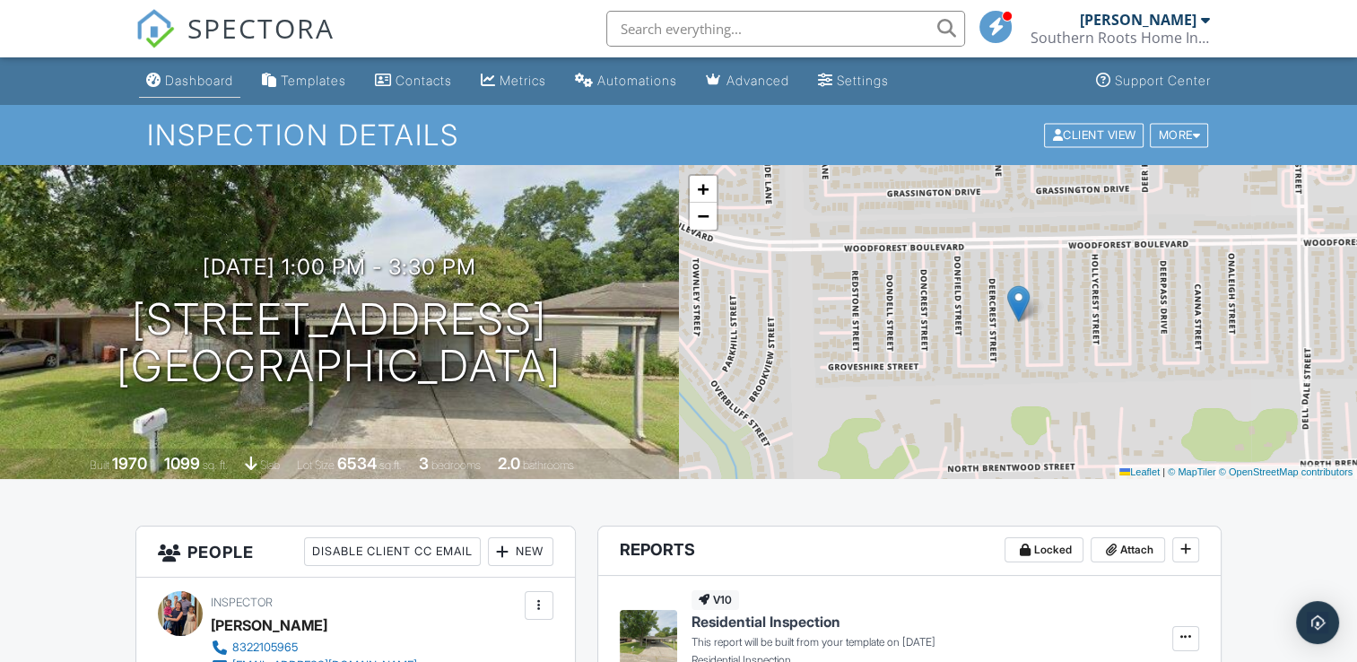
type textarea "08974629"
click at [203, 81] on div "Dashboard" at bounding box center [199, 80] width 68 height 15
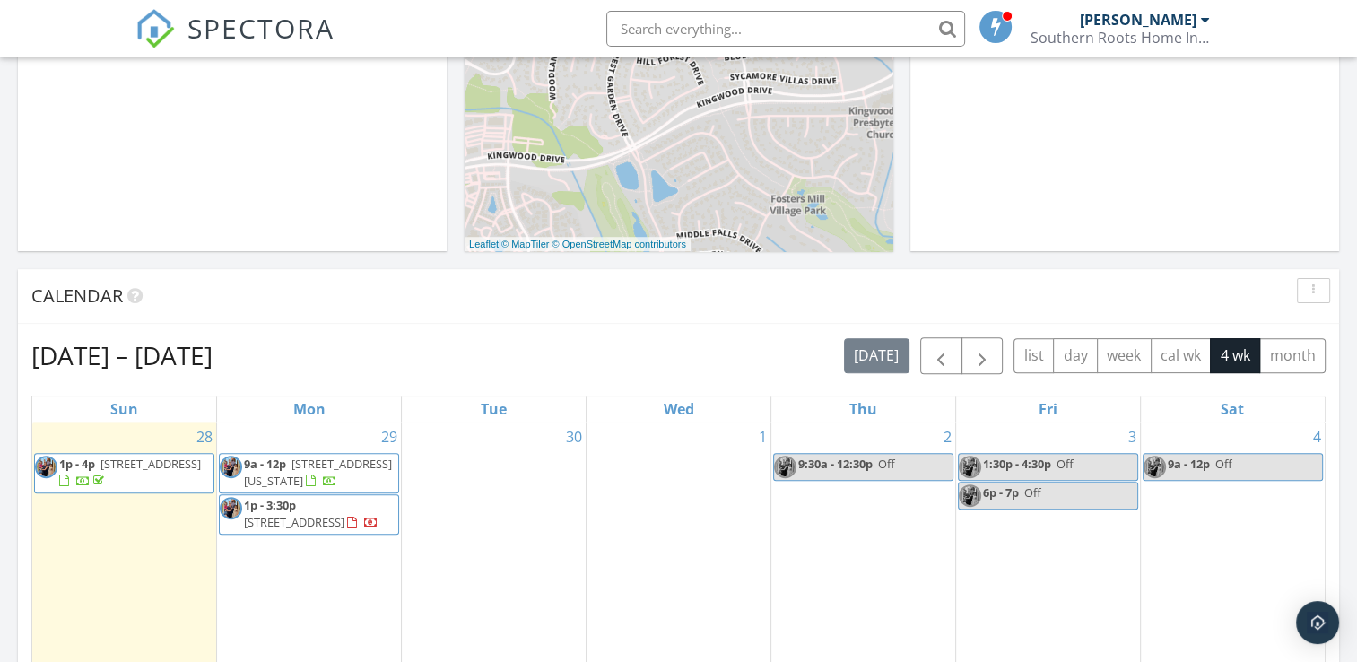
scroll to position [526, 0]
